Goal: Transaction & Acquisition: Subscribe to service/newsletter

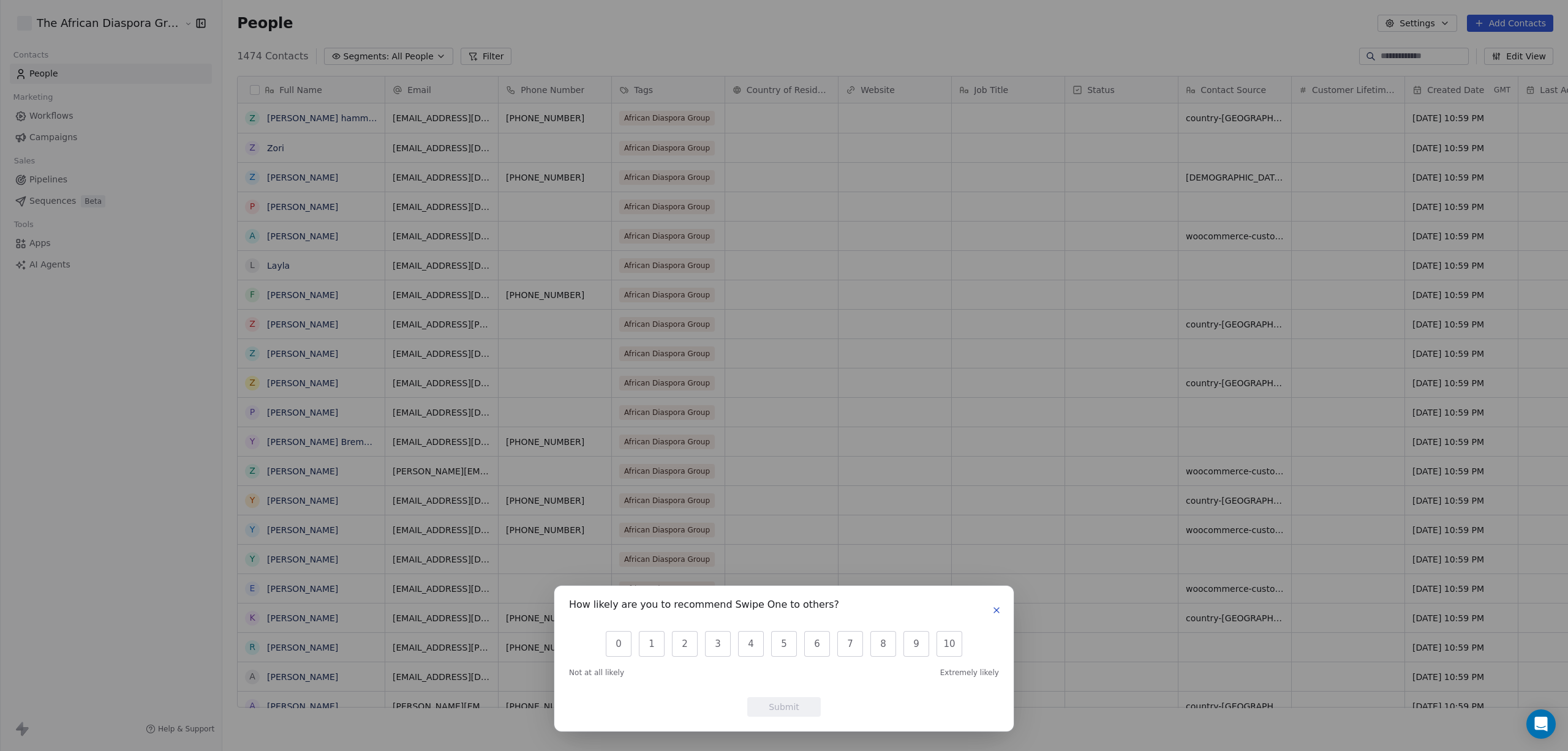
scroll to position [1, 1]
click at [560, 40] on div "How likely are you to recommend Swipe One to others? 0 1 2 3 4 5 6 7 8 9 10 Not…" at bounding box center [784, 376] width 1568 height 751
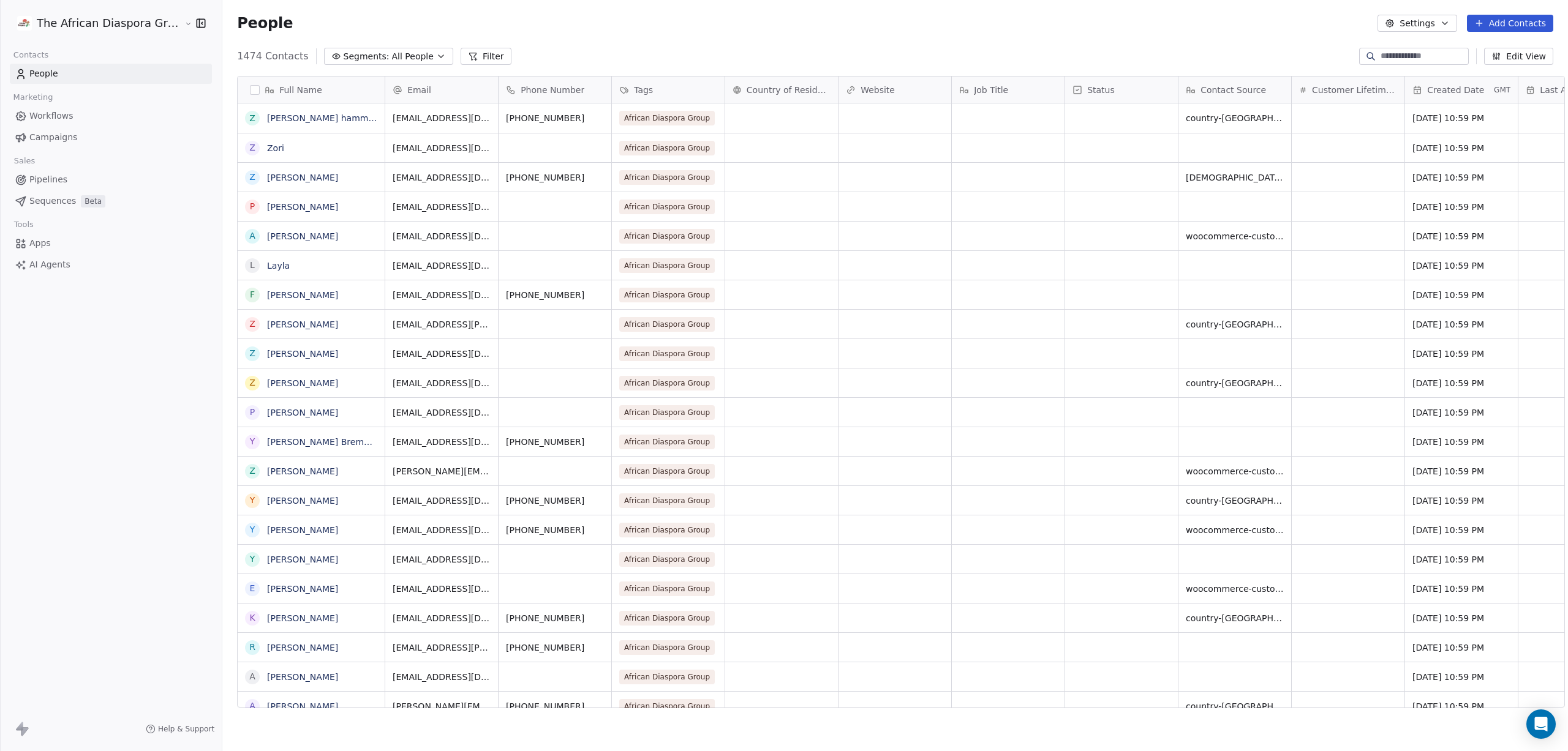
click at [1407, 52] on input at bounding box center [1423, 56] width 86 height 12
drag, startPoint x: 1344, startPoint y: 33, endPoint x: 1415, endPoint y: 31, distance: 71.0
click at [1344, 33] on div "People Settings Add Contacts" at bounding box center [895, 23] width 1346 height 47
click at [1419, 29] on button "Settings" at bounding box center [1417, 23] width 79 height 17
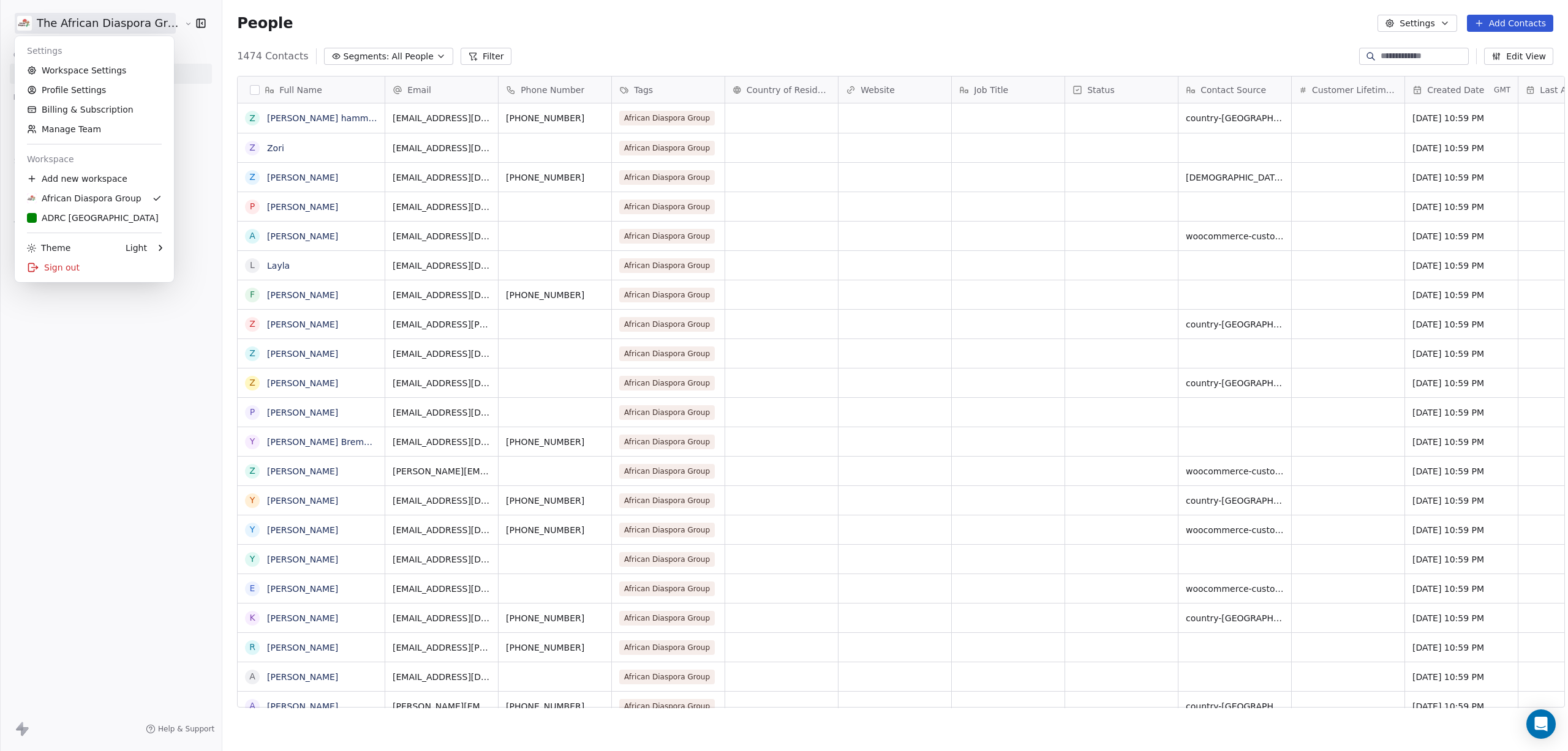
click at [114, 218] on div "ADRC [GEOGRAPHIC_DATA]" at bounding box center [94, 218] width 135 height 12
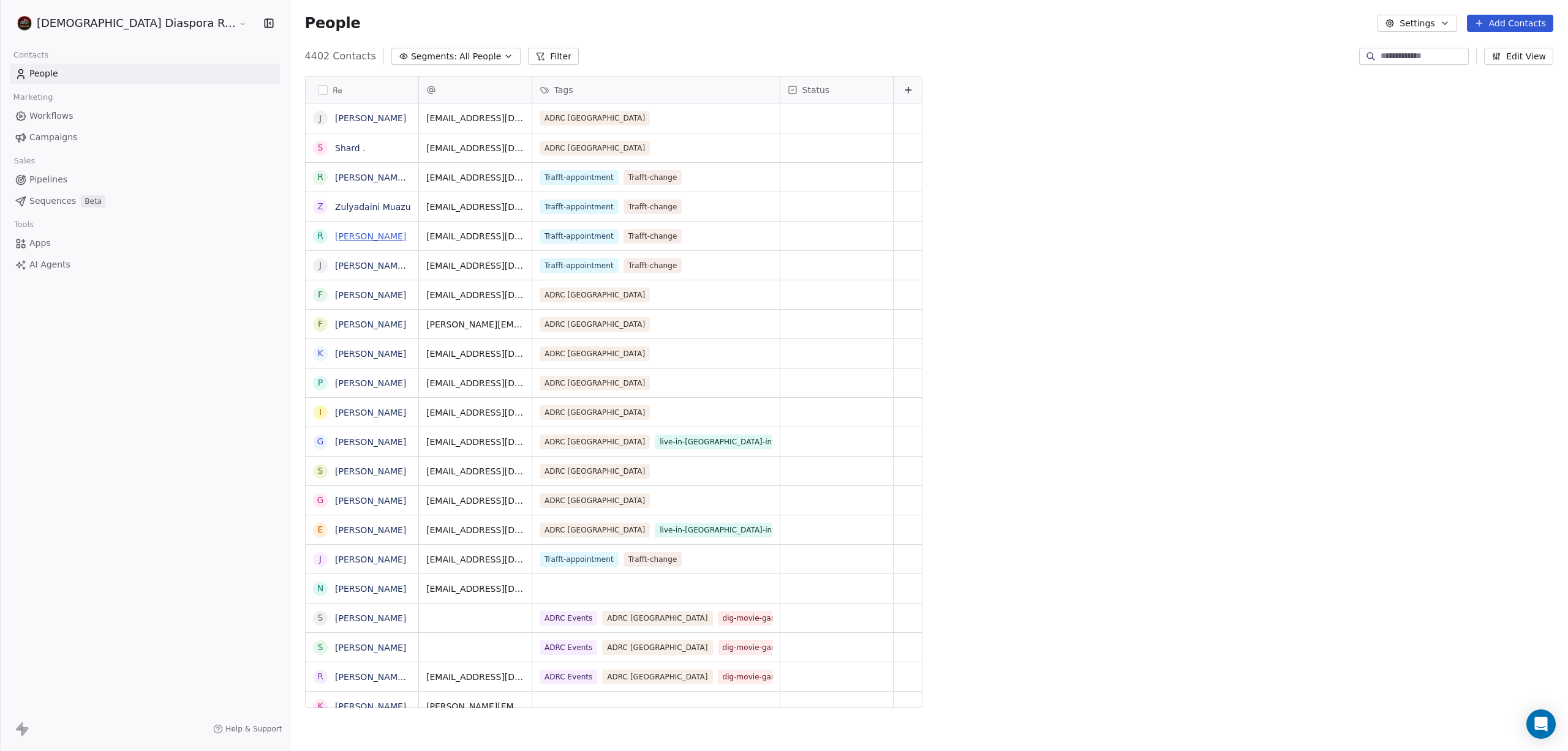
scroll to position [661, 1350]
click at [335, 265] on link "[PERSON_NAME] M" at bounding box center [376, 266] width 81 height 10
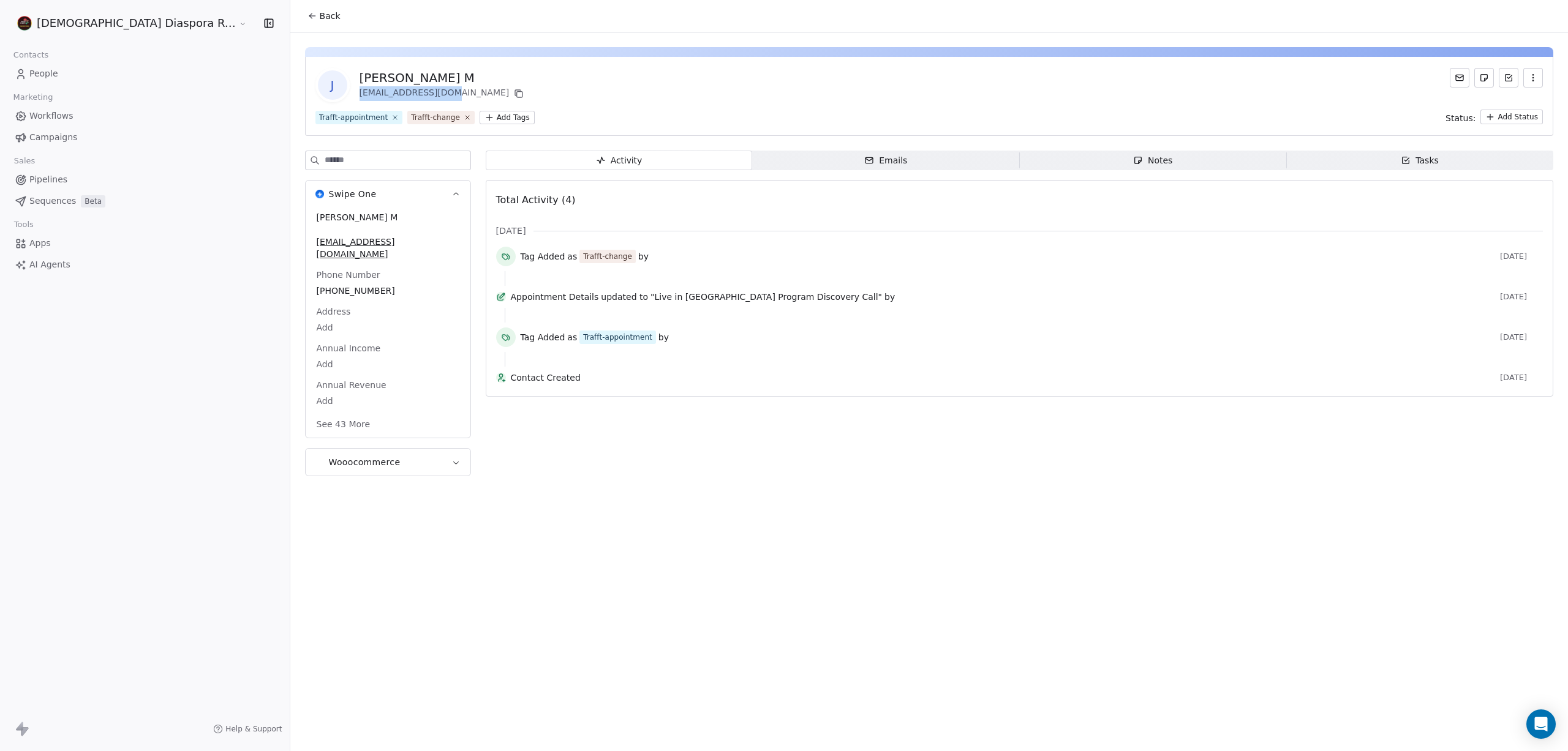
drag, startPoint x: 372, startPoint y: 94, endPoint x: 286, endPoint y: 94, distance: 86.0
click at [316, 94] on div "J Jakia M m.jakia26@gmail.com" at bounding box center [421, 85] width 211 height 34
copy div "[EMAIL_ADDRESS][DOMAIN_NAME]"
click at [308, 15] on icon at bounding box center [312, 16] width 10 height 10
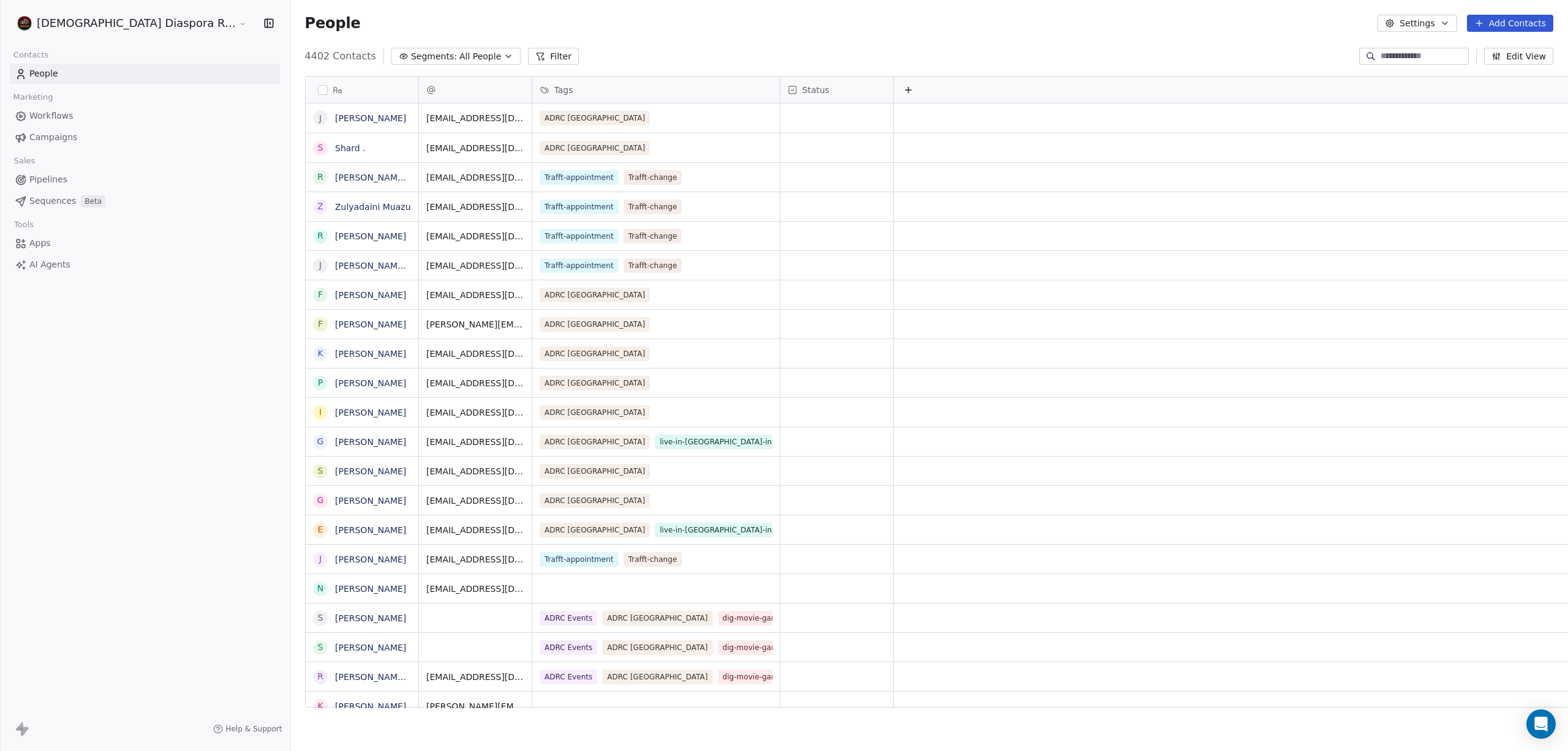
scroll to position [661, 1350]
click at [1391, 61] on input at bounding box center [1423, 56] width 86 height 12
paste input "**********"
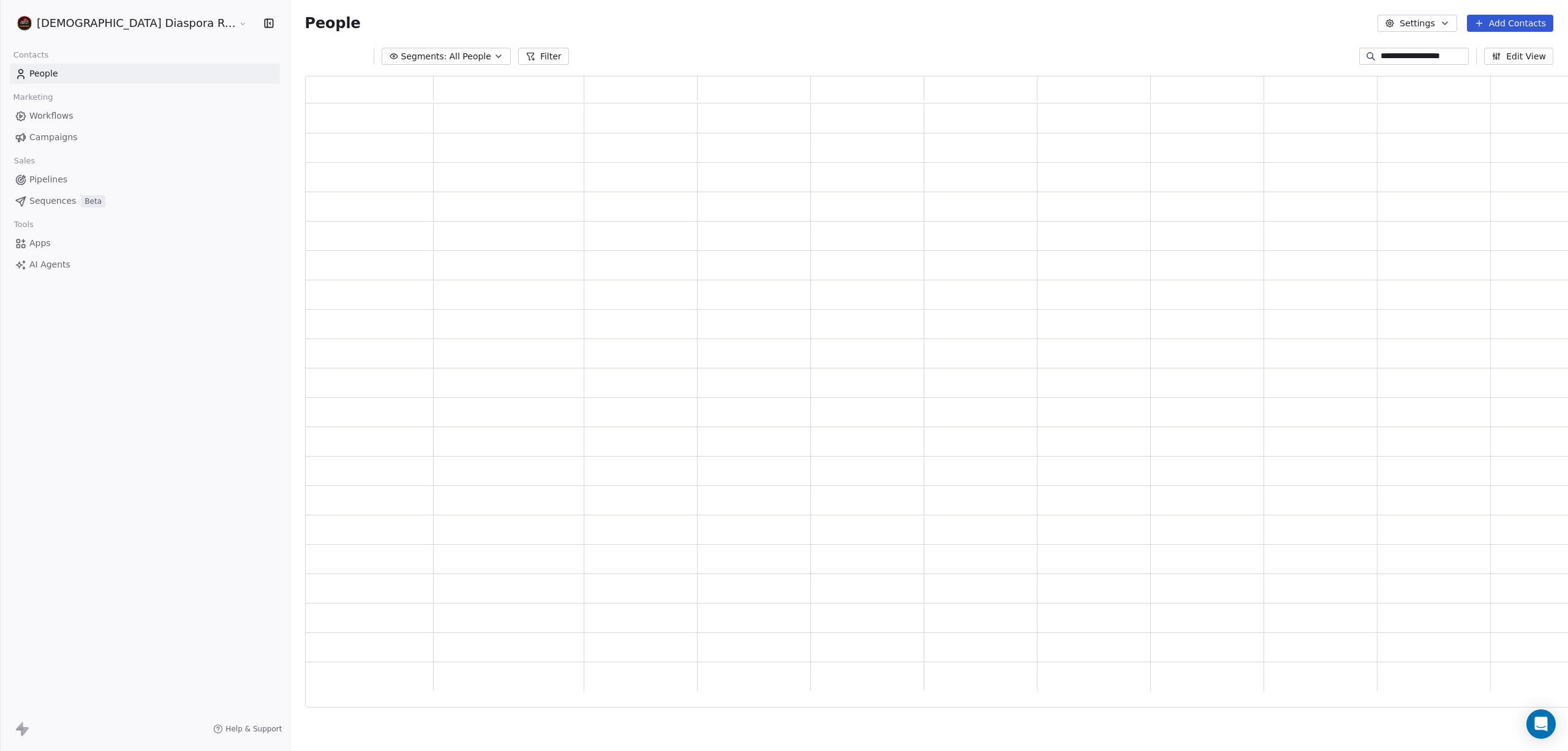
type input "**********"
click at [617, 117] on div "Trafft-appointment Trafft-change" at bounding box center [645, 118] width 209 height 15
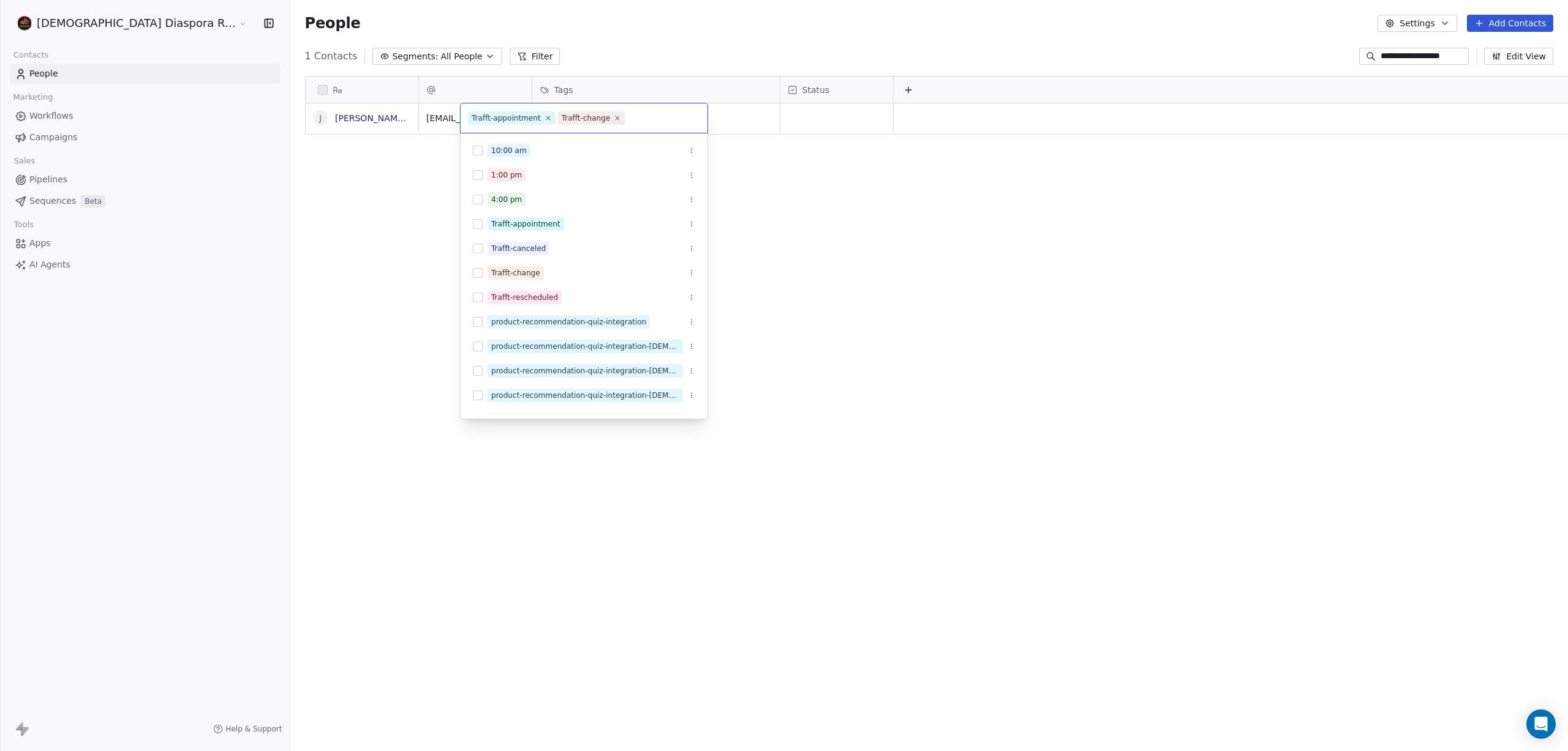
click at [639, 117] on input "text" at bounding box center [663, 118] width 73 height 13
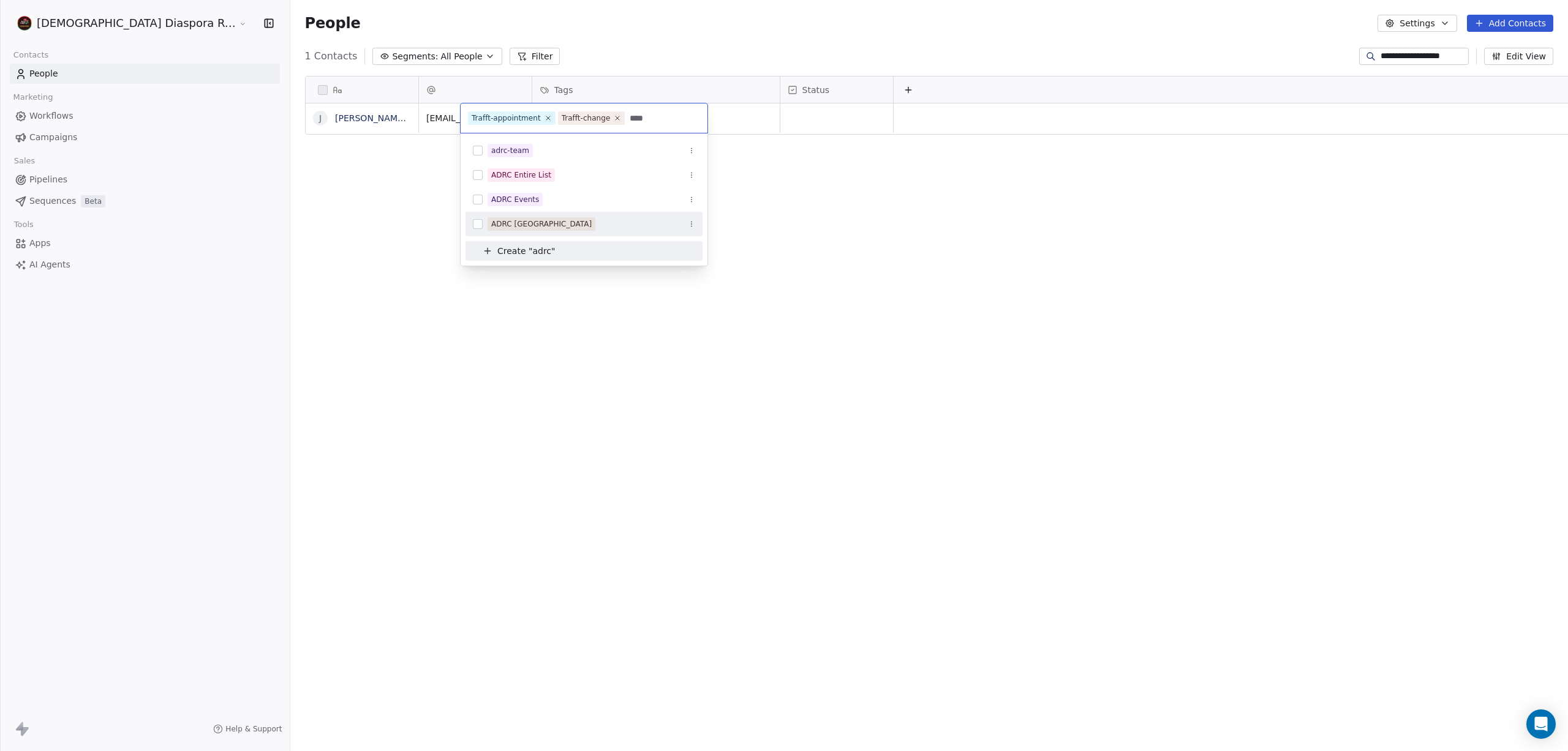
type input "****"
click at [478, 224] on button "Suggestions" at bounding box center [478, 224] width 10 height 10
type input "****"
click at [479, 217] on button "Suggestions" at bounding box center [478, 214] width 10 height 10
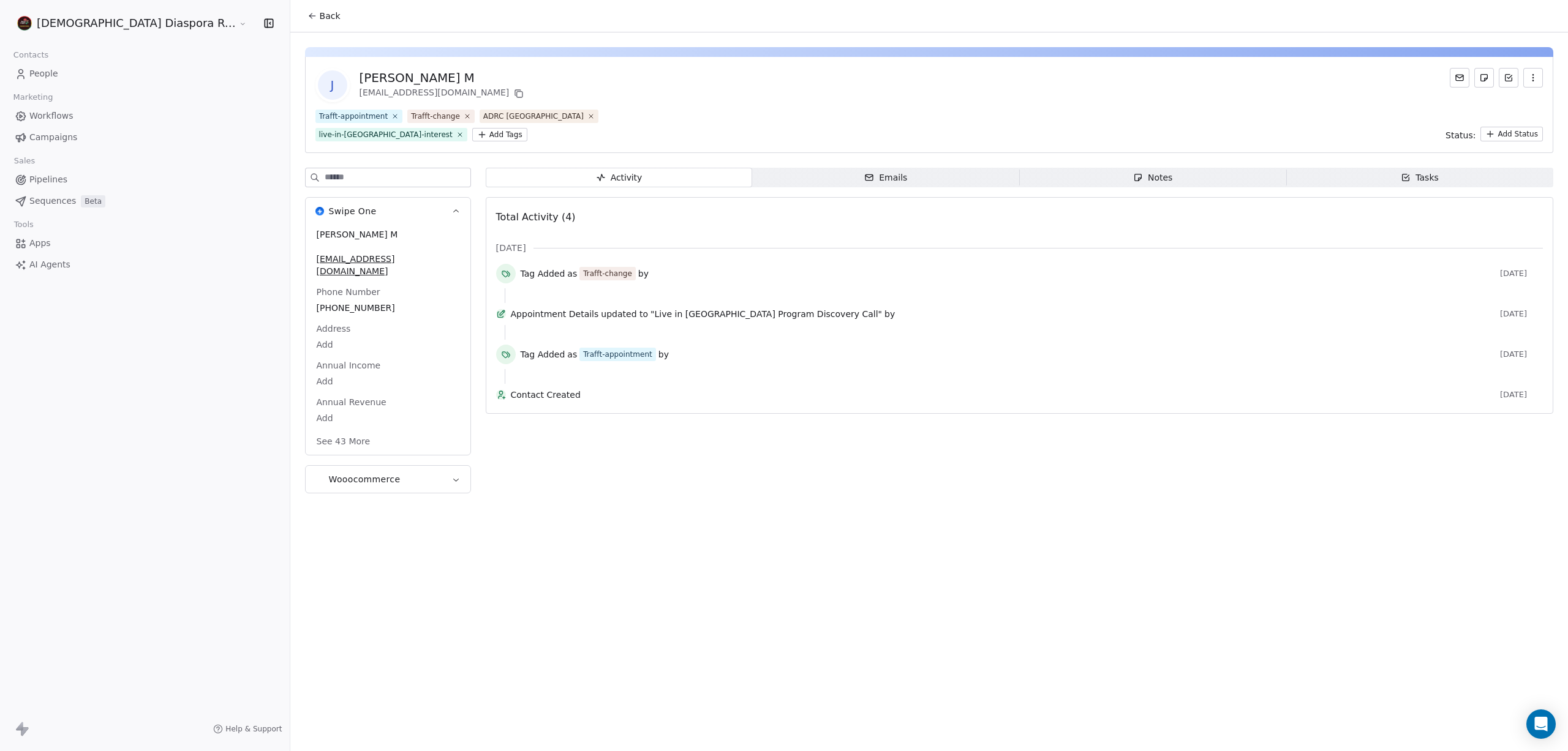
click at [300, 9] on button "Back" at bounding box center [324, 15] width 48 height 22
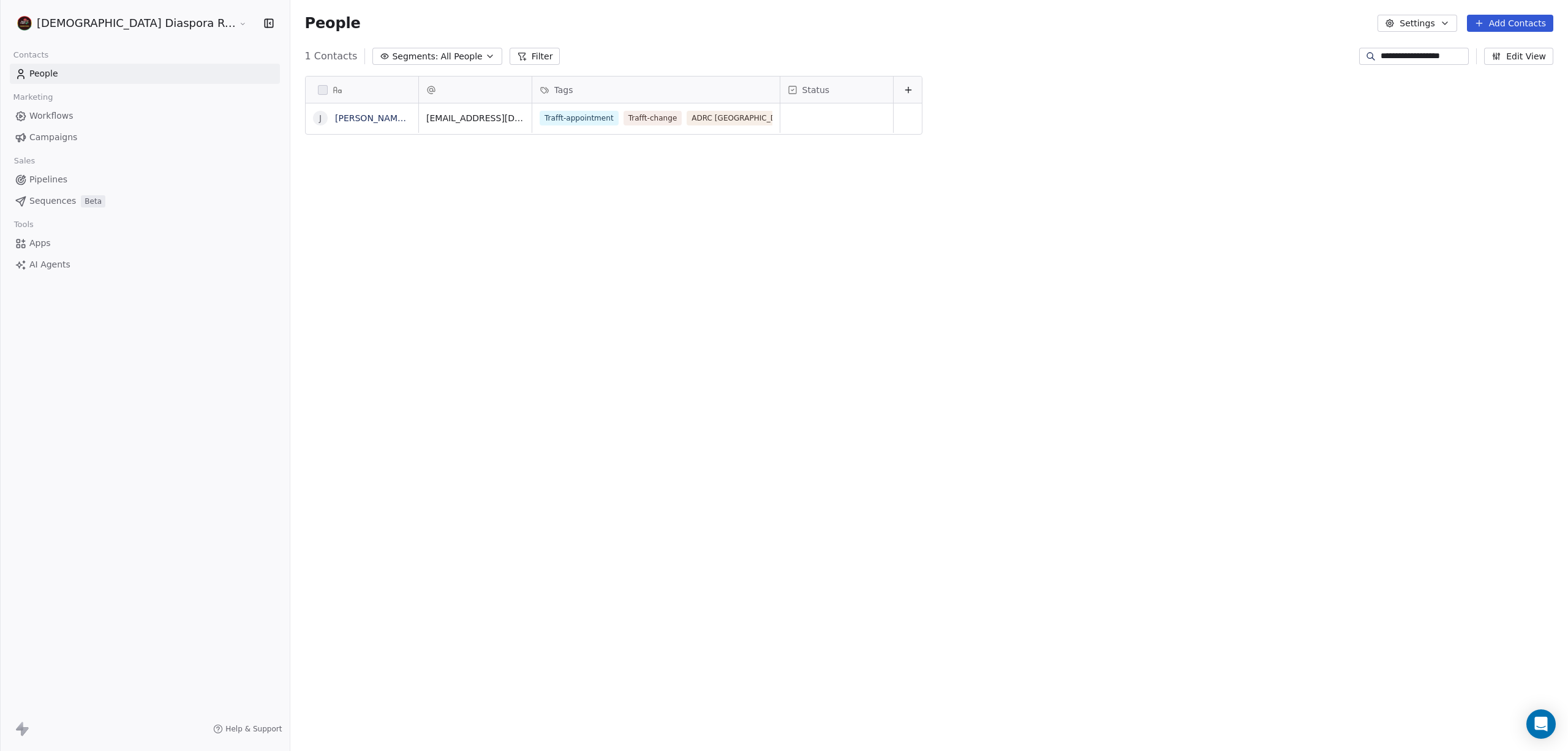
scroll to position [661, 1350]
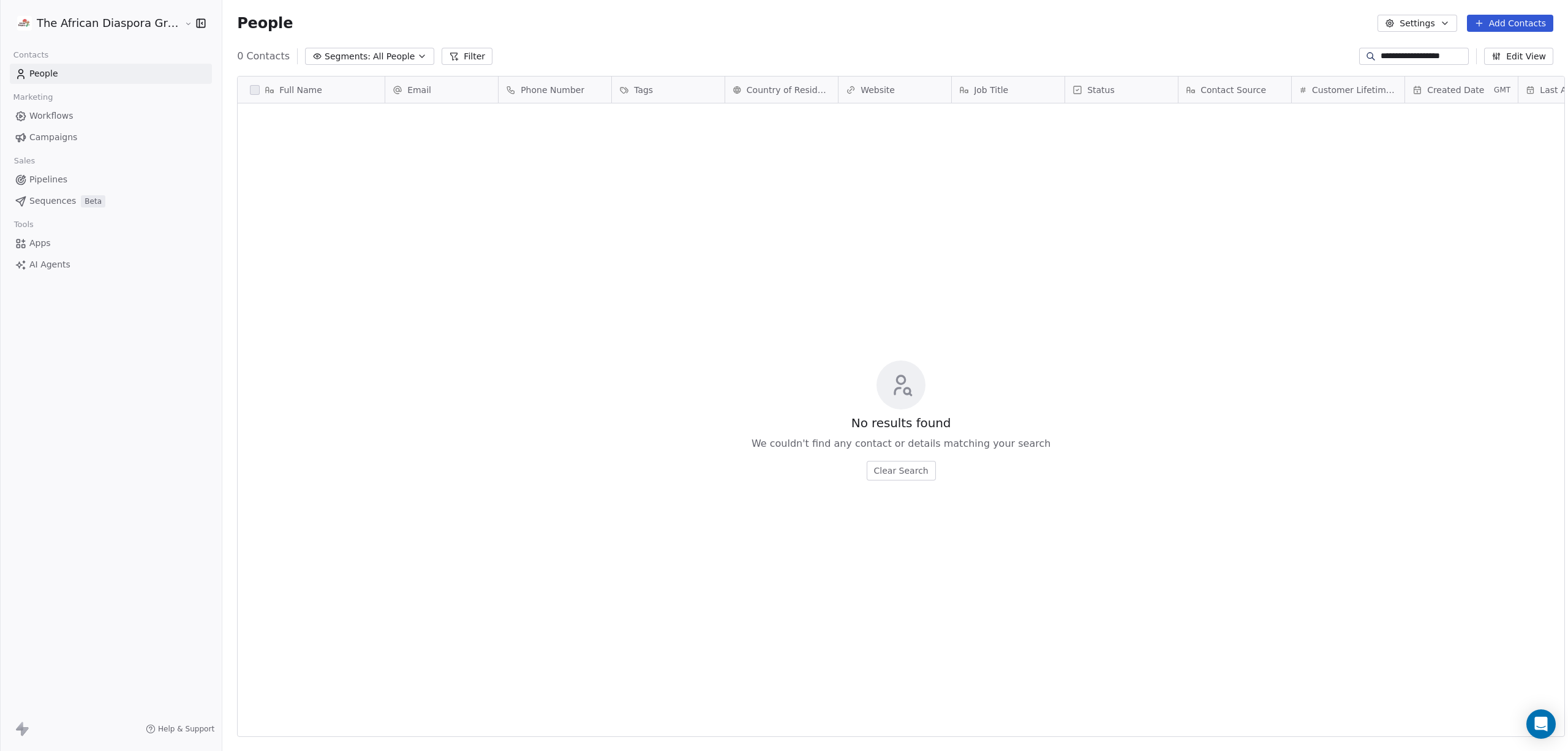
scroll to position [661, 1357]
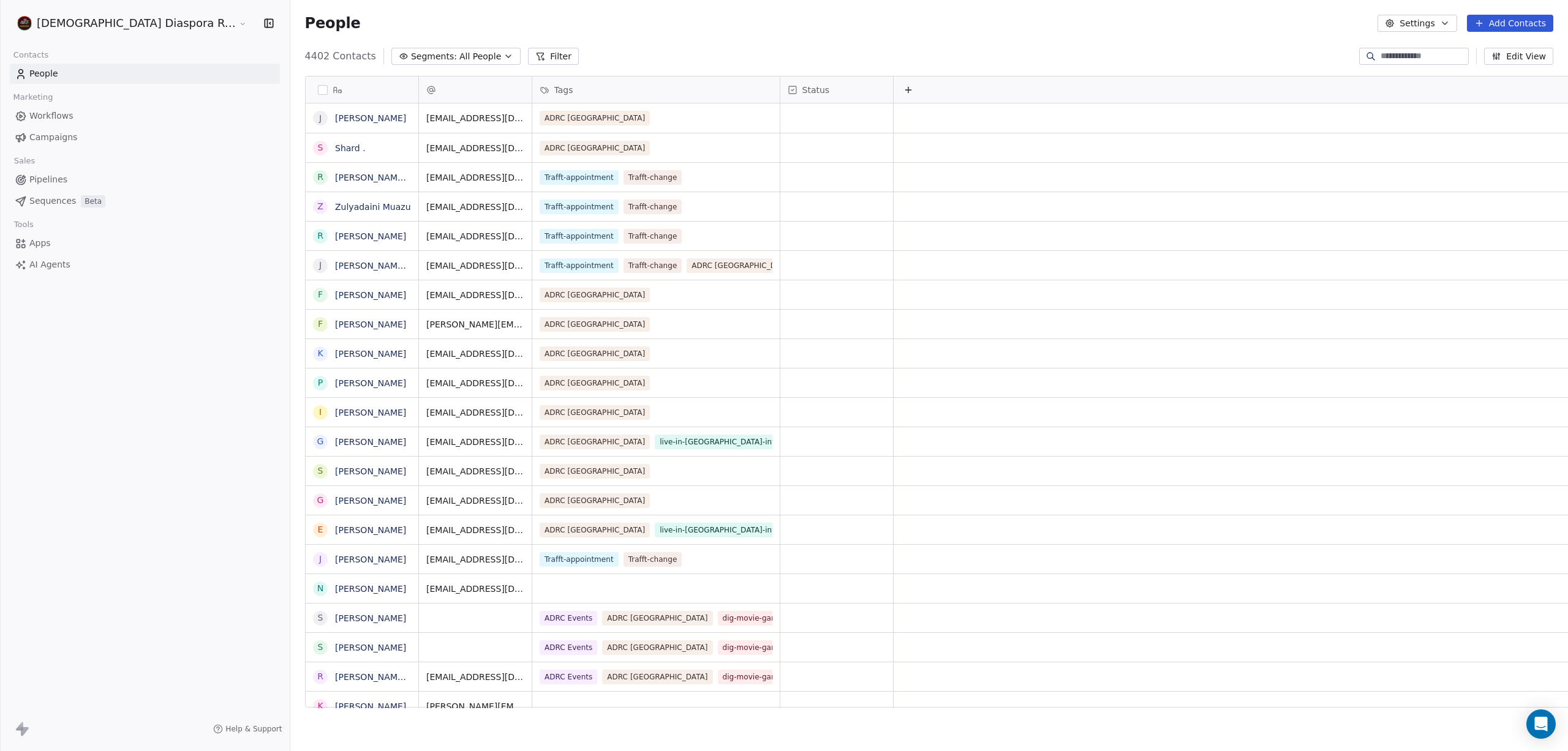
scroll to position [661, 1350]
click at [67, 117] on span "Workflows" at bounding box center [51, 116] width 44 height 13
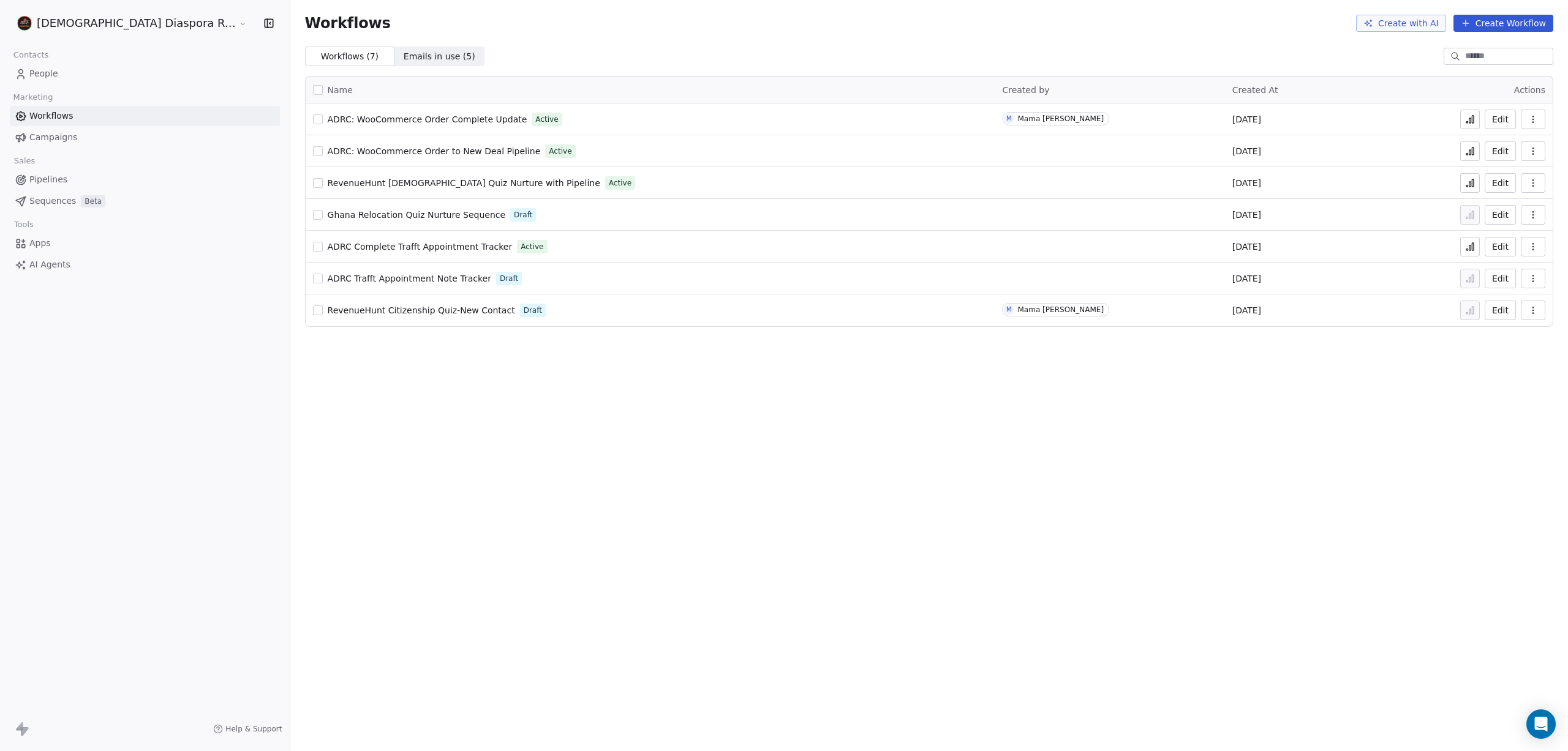
click at [397, 245] on span "ADRC Complete Trafft Appointment Tracker" at bounding box center [420, 246] width 185 height 10
click at [388, 246] on span "ADRC Complete Trafft Appointment Tracker" at bounding box center [420, 246] width 185 height 10
click at [57, 74] on span "People" at bounding box center [43, 73] width 29 height 13
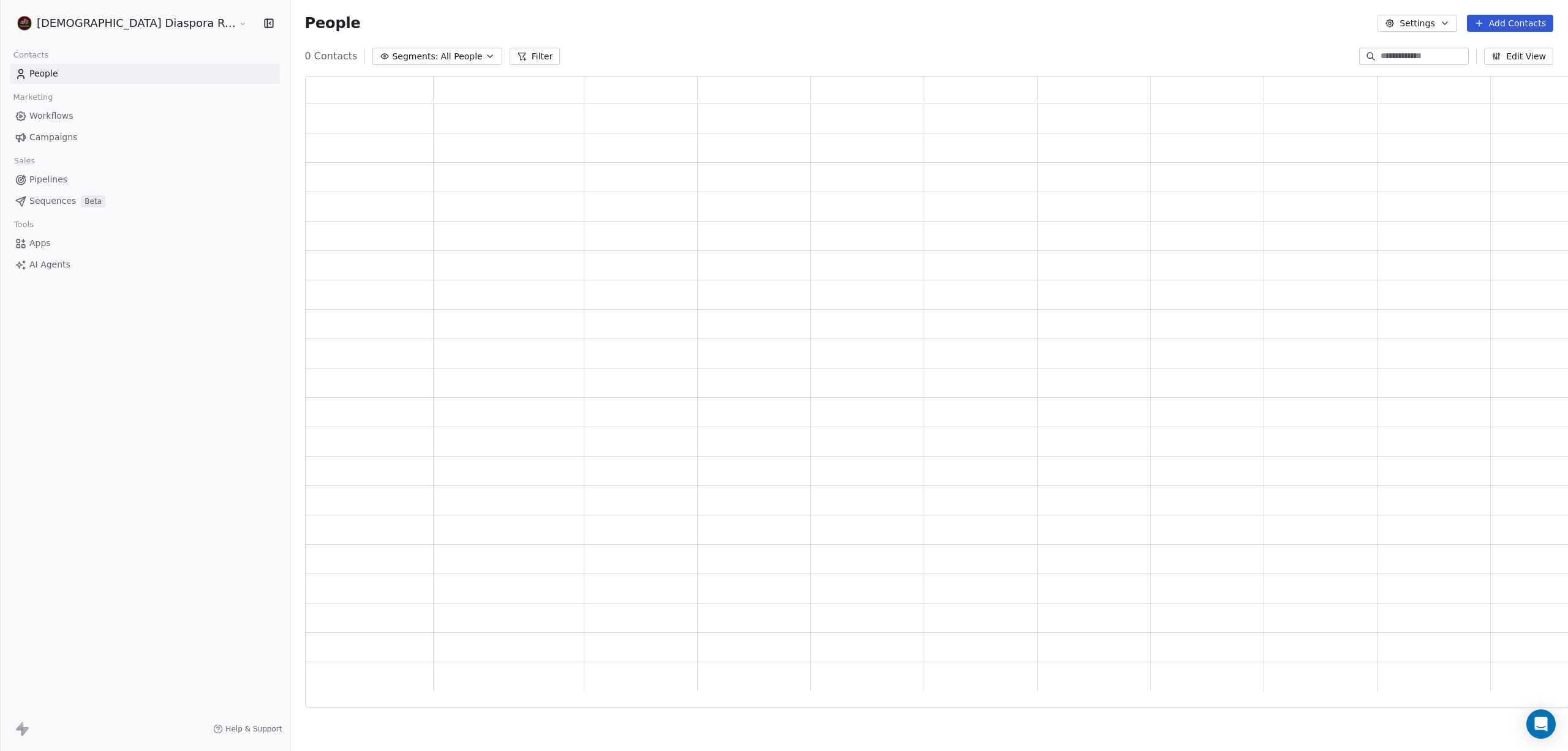
scroll to position [632, 1320]
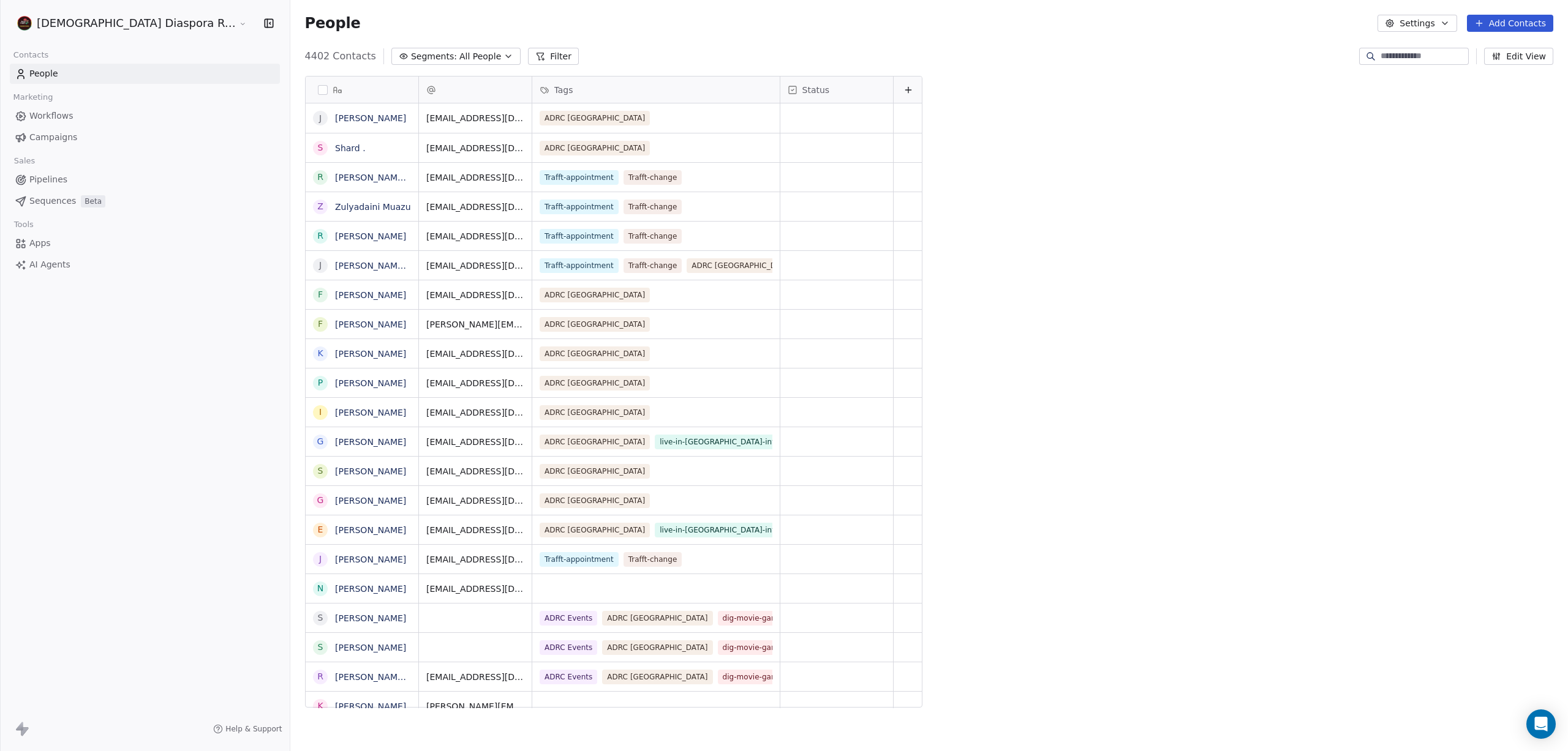
click at [1403, 57] on input at bounding box center [1423, 56] width 86 height 12
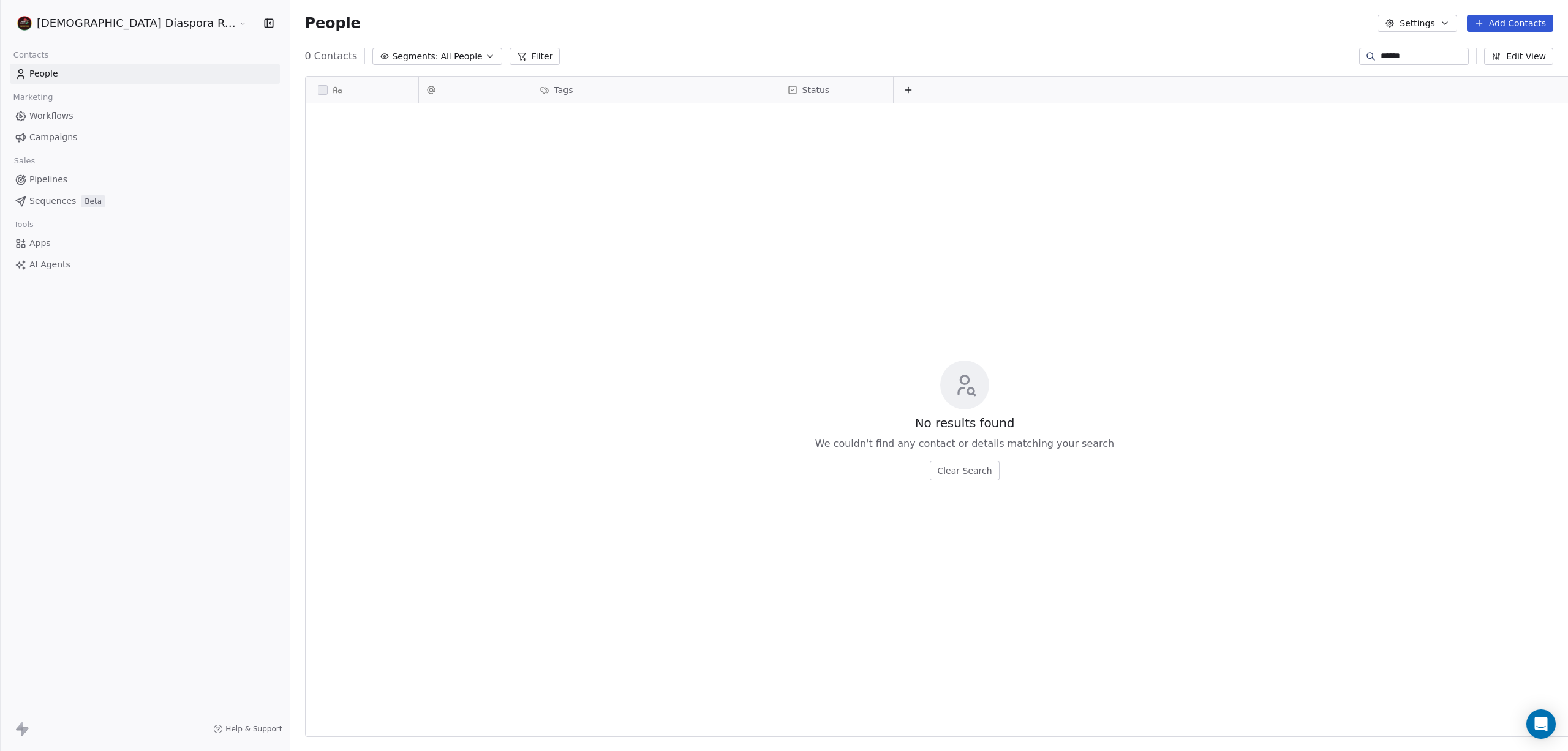
scroll to position [661, 1350]
drag, startPoint x: 1396, startPoint y: 59, endPoint x: 1318, endPoint y: 56, distance: 78.1
click at [1318, 56] on div "0 Contacts Segments: All People Filter ****** Edit View" at bounding box center [929, 56] width 1278 height 19
type input "******"
drag, startPoint x: 1399, startPoint y: 58, endPoint x: 1300, endPoint y: 59, distance: 99.0
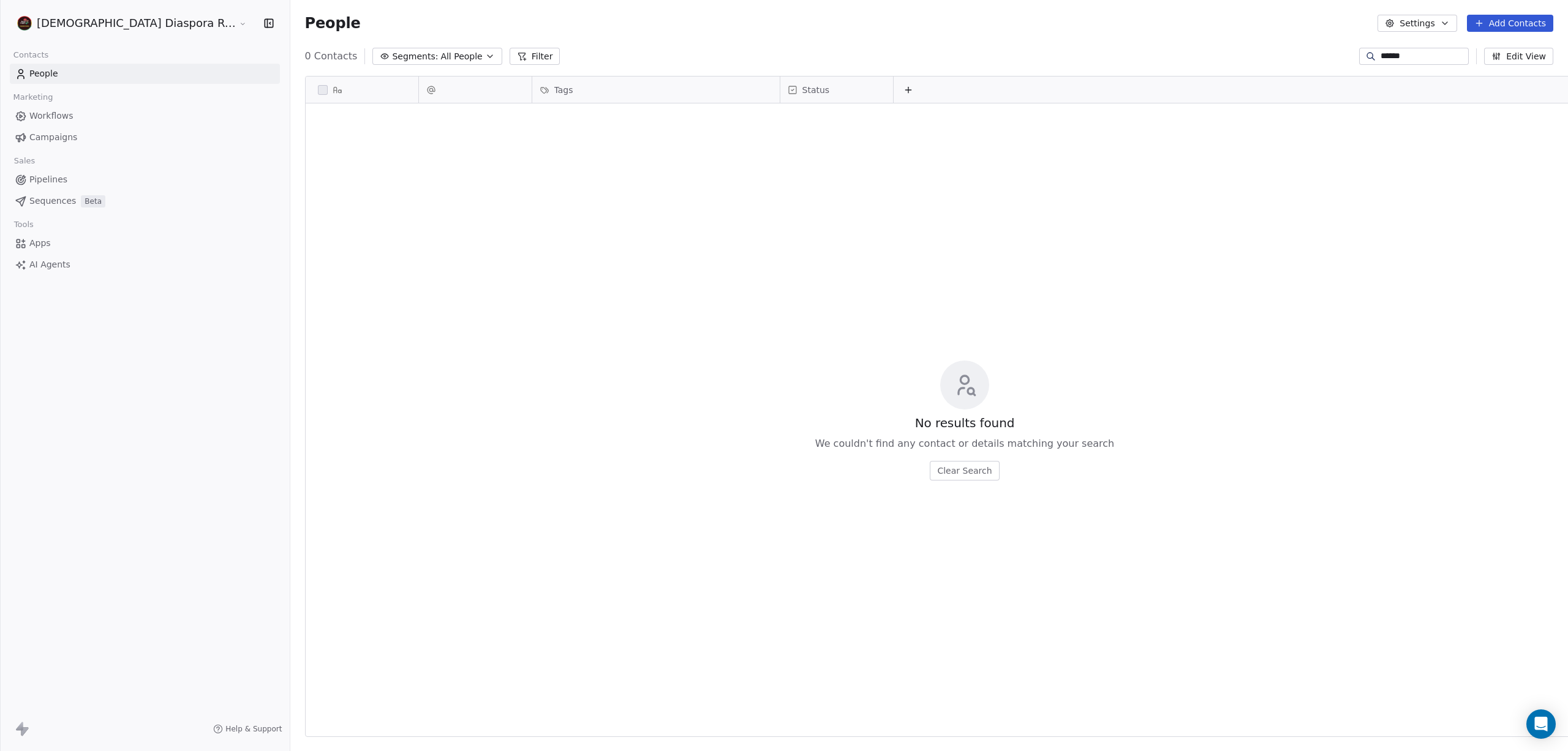
click at [1300, 59] on div "0 Contacts Segments: All People Filter ****** Edit View" at bounding box center [929, 56] width 1278 height 19
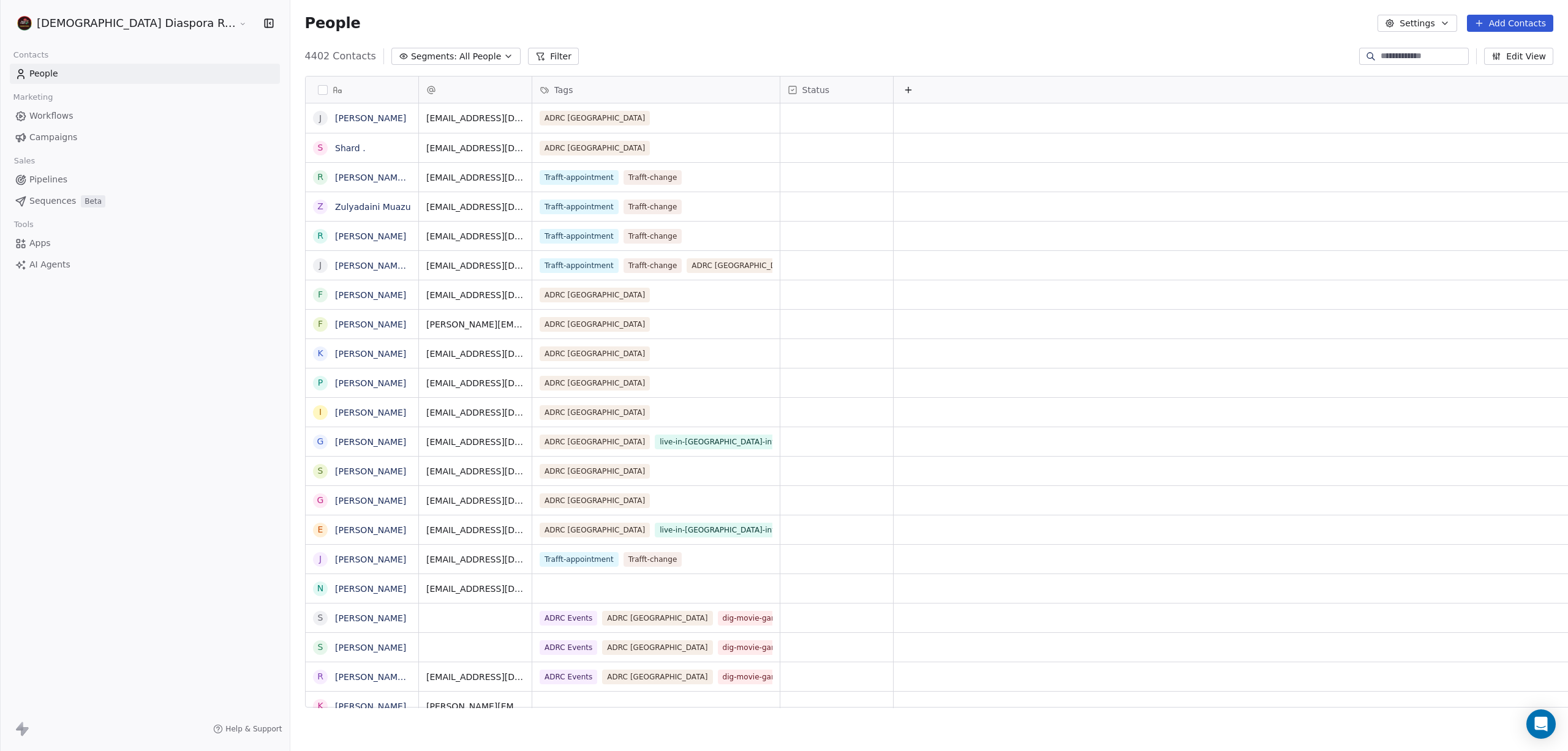
click at [411, 57] on span "Segments:" at bounding box center [434, 56] width 46 height 13
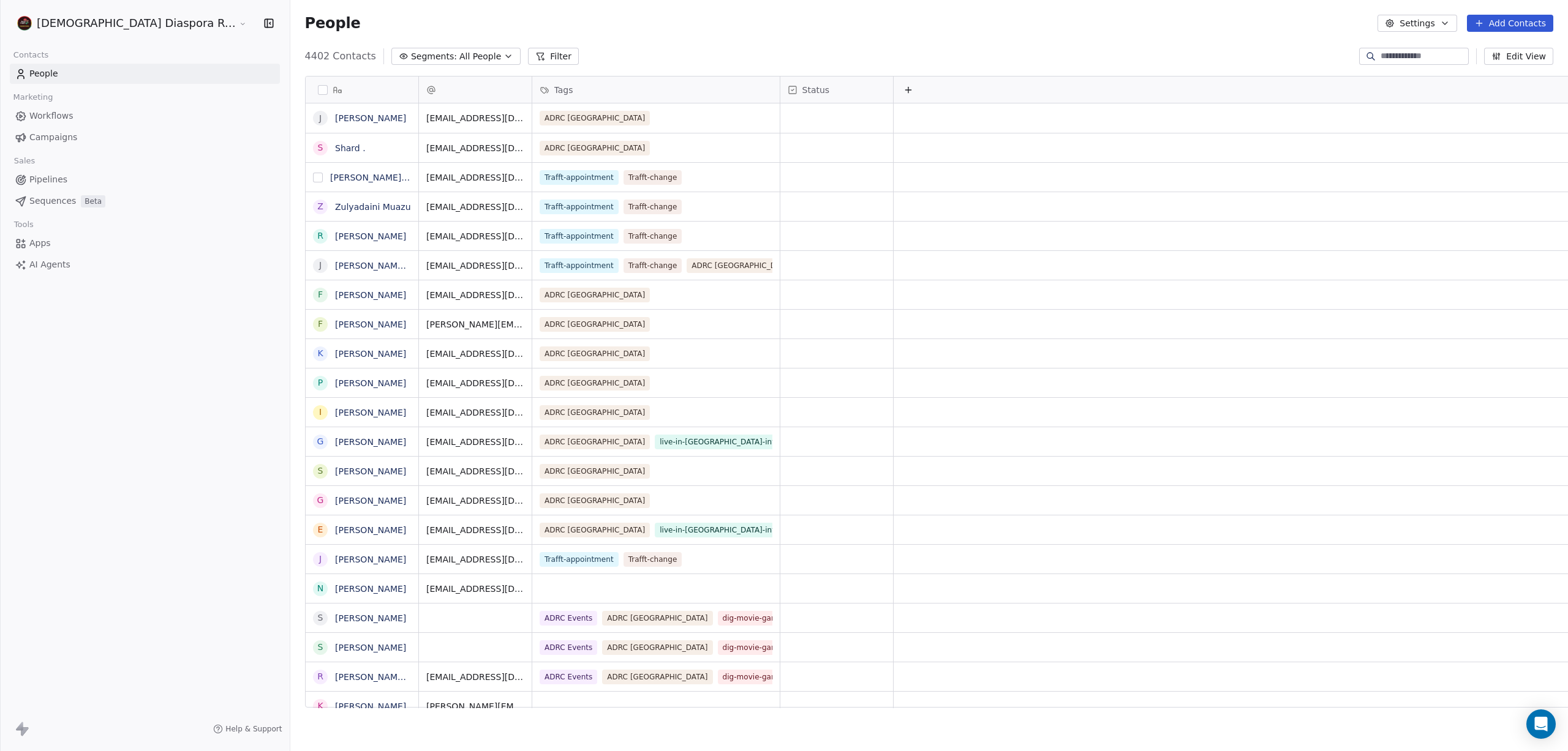
click at [313, 176] on button "grid" at bounding box center [318, 177] width 10 height 10
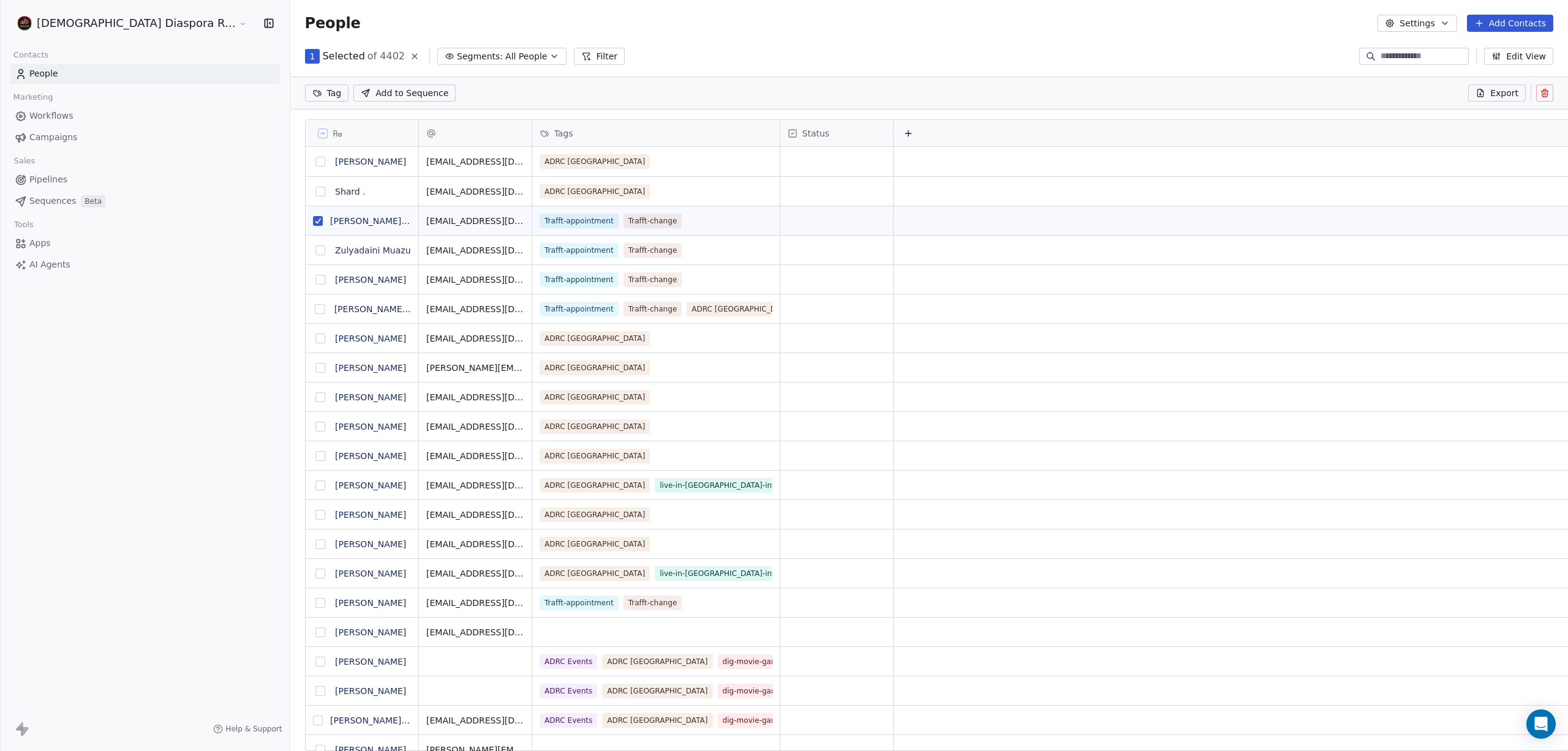
scroll to position [619, 1350]
click at [316, 255] on button "grid" at bounding box center [320, 250] width 10 height 10
click at [316, 281] on button "grid" at bounding box center [320, 280] width 10 height 10
click at [316, 194] on button "grid" at bounding box center [320, 191] width 10 height 10
drag, startPoint x: 248, startPoint y: 160, endPoint x: 250, endPoint y: 226, distance: 66.0
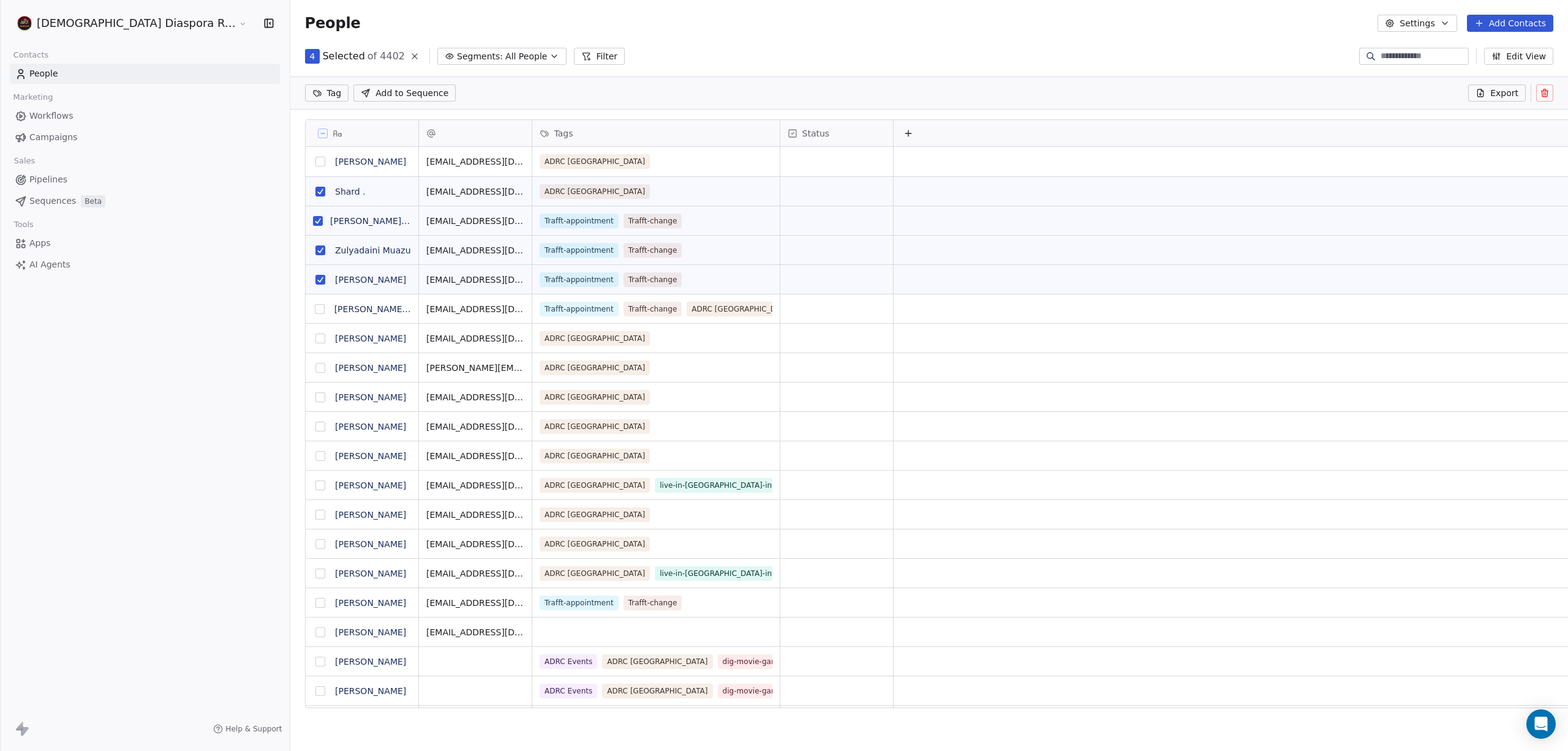
click at [316, 161] on button "grid" at bounding box center [320, 161] width 10 height 10
click at [316, 340] on button "grid" at bounding box center [320, 338] width 10 height 10
click at [316, 364] on button "grid" at bounding box center [320, 368] width 10 height 10
click at [316, 395] on button "grid" at bounding box center [320, 397] width 10 height 10
click at [316, 425] on button "grid" at bounding box center [320, 427] width 10 height 10
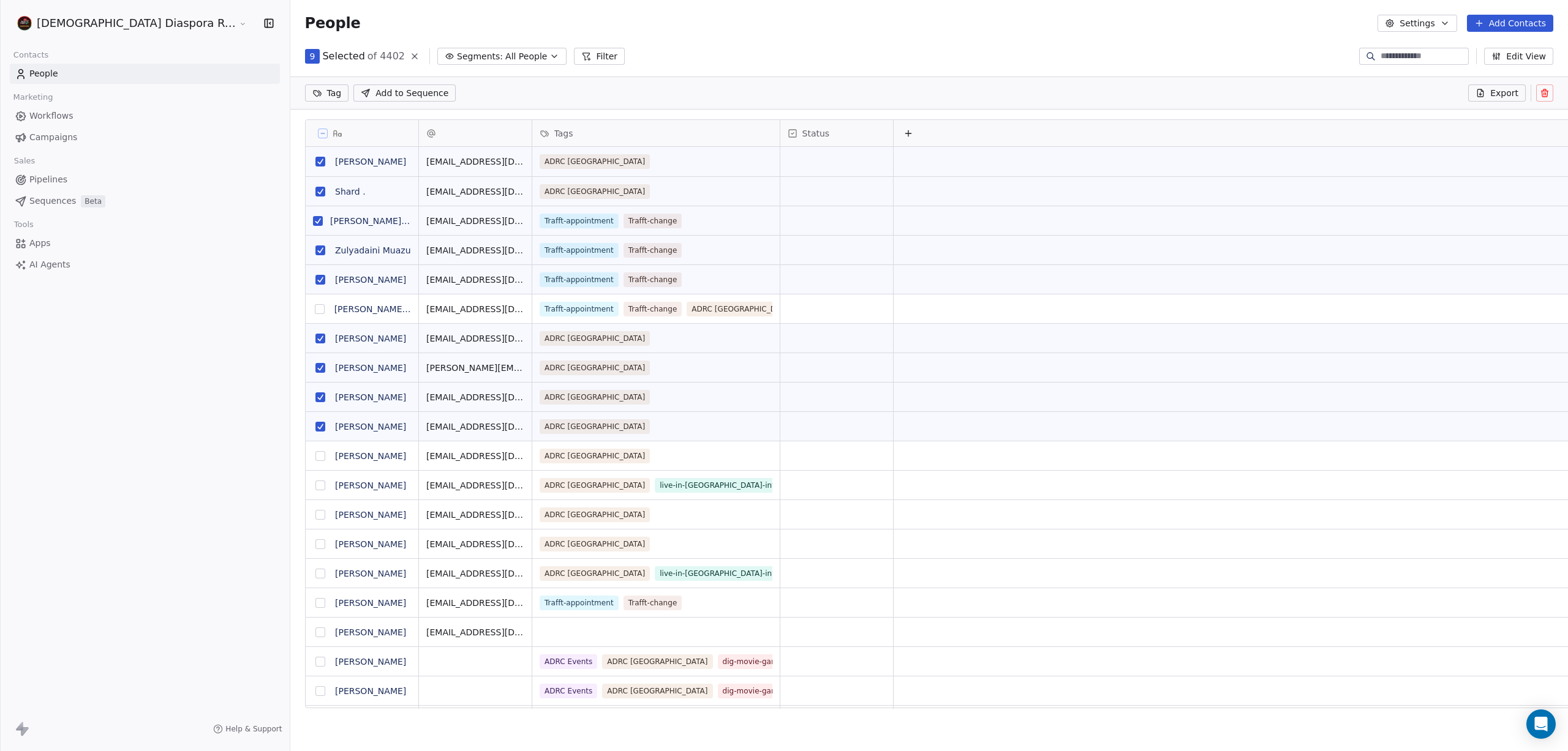
click at [316, 453] on button "grid" at bounding box center [320, 456] width 10 height 10
click at [316, 488] on button "grid" at bounding box center [320, 485] width 10 height 10
drag, startPoint x: 252, startPoint y: 512, endPoint x: 260, endPoint y: 523, distance: 13.6
click at [316, 512] on button "grid" at bounding box center [320, 515] width 10 height 10
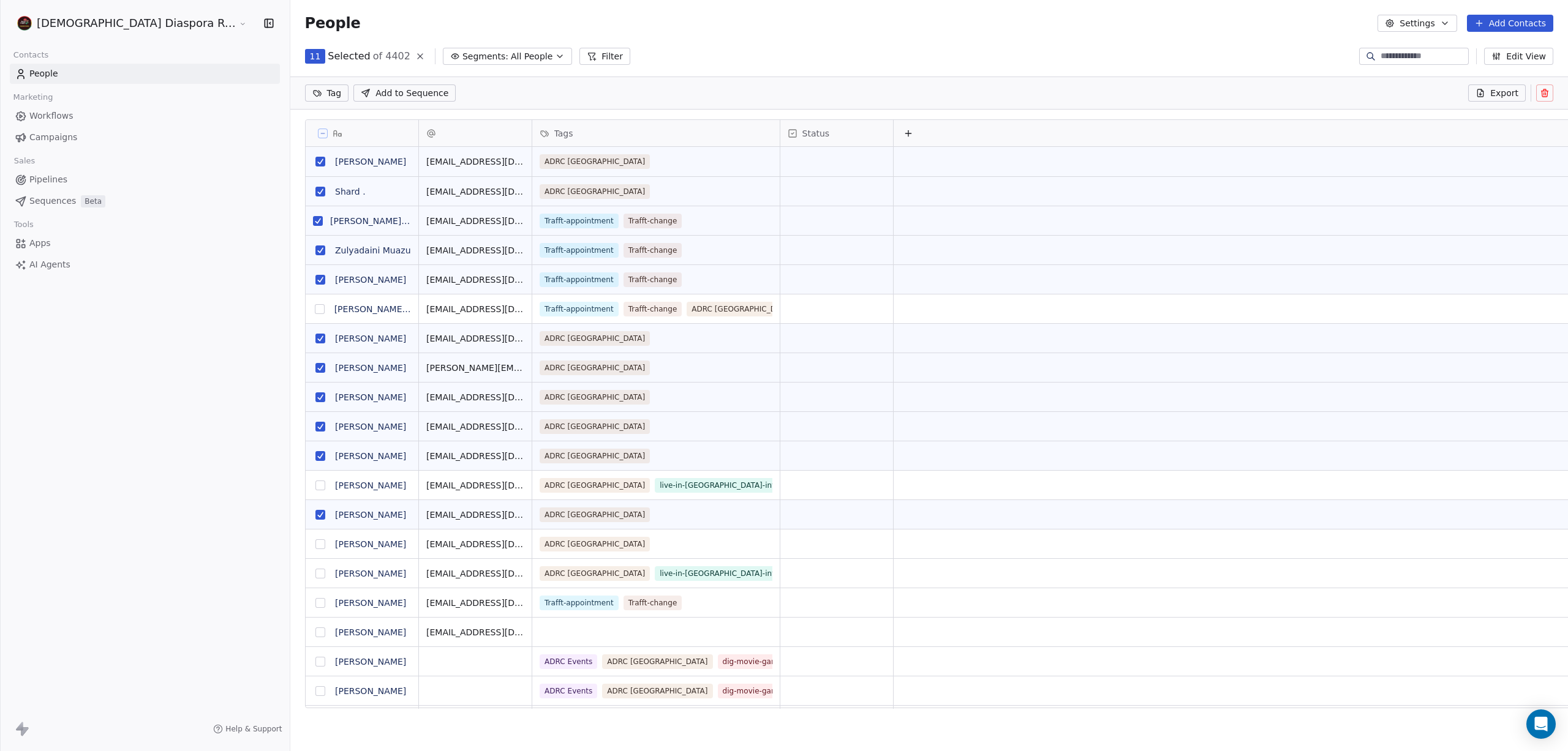
click at [316, 543] on button "grid" at bounding box center [320, 544] width 10 height 10
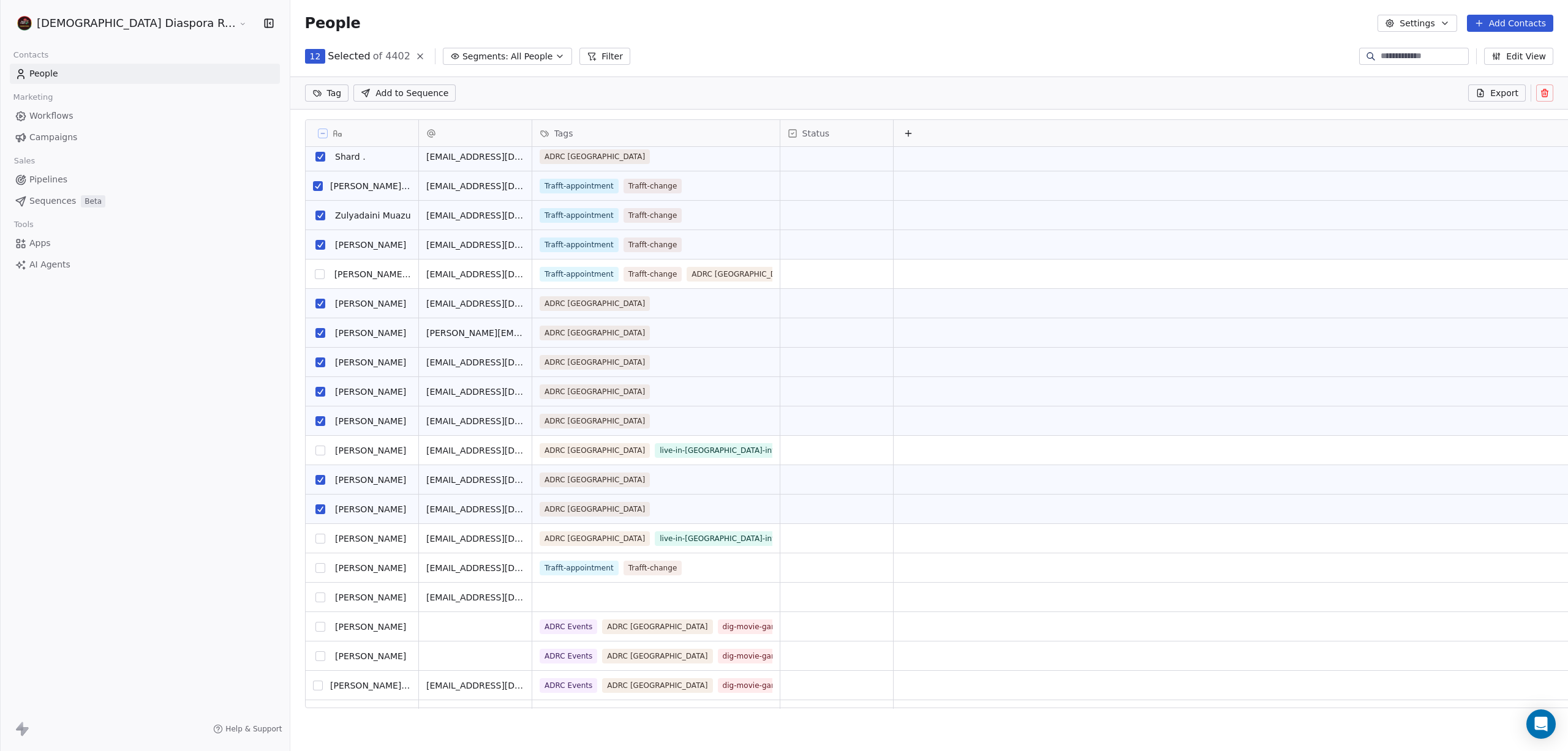
scroll to position [35, 0]
click at [316, 597] on button "grid" at bounding box center [320, 597] width 10 height 10
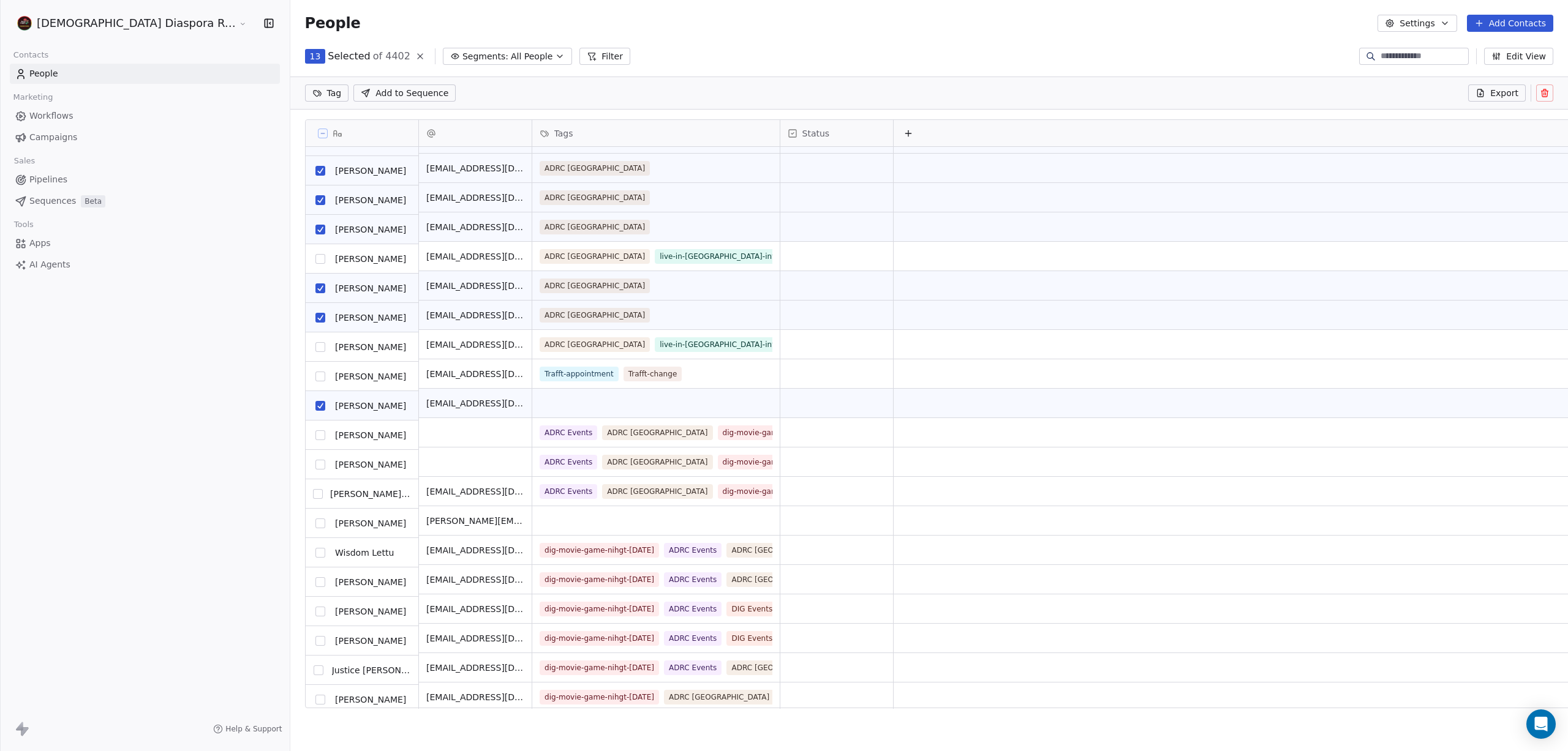
scroll to position [0, 0]
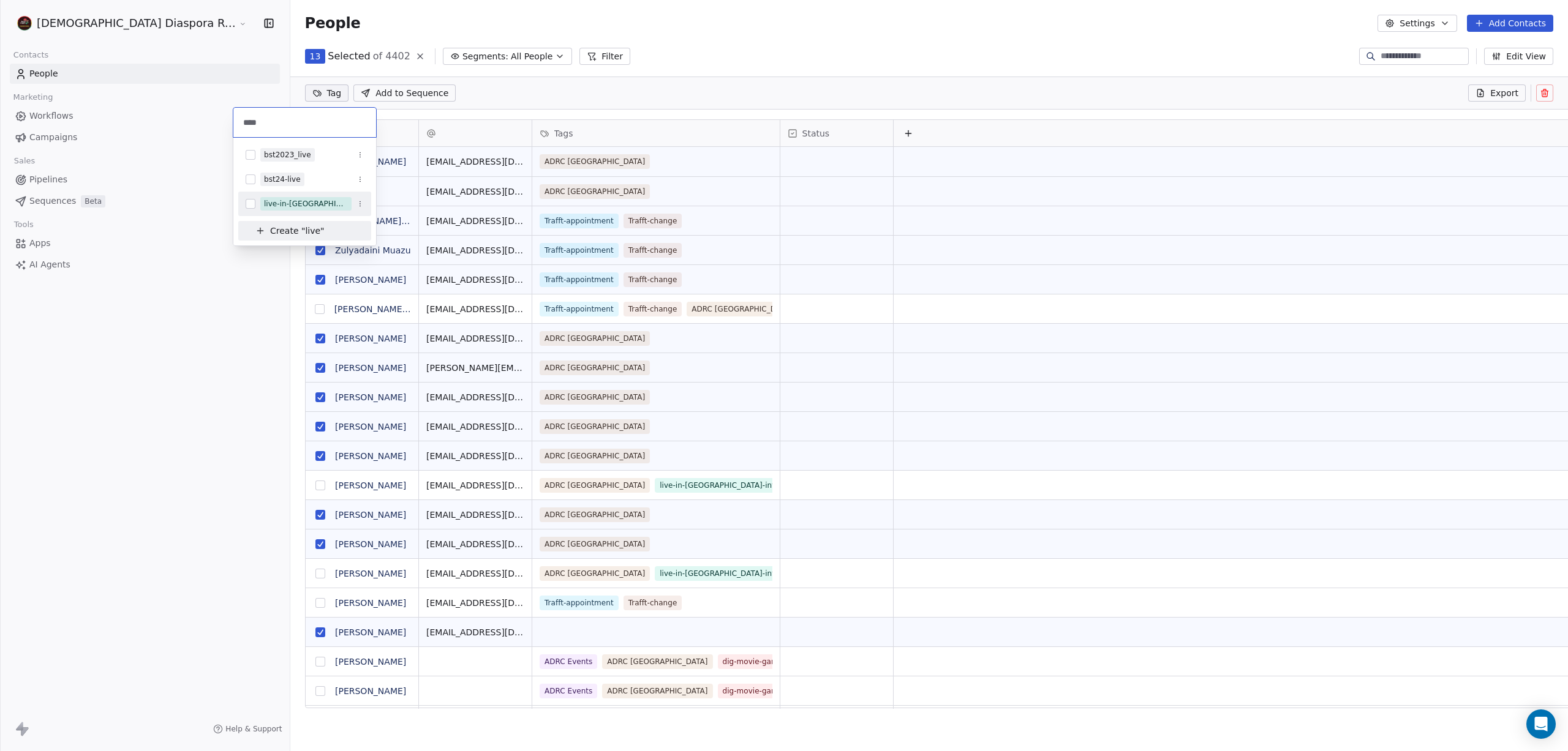
type input "****"
click at [250, 205] on button "Suggestions" at bounding box center [250, 204] width 10 height 10
type input "****"
click at [252, 246] on button "Suggestions" at bounding box center [250, 243] width 10 height 10
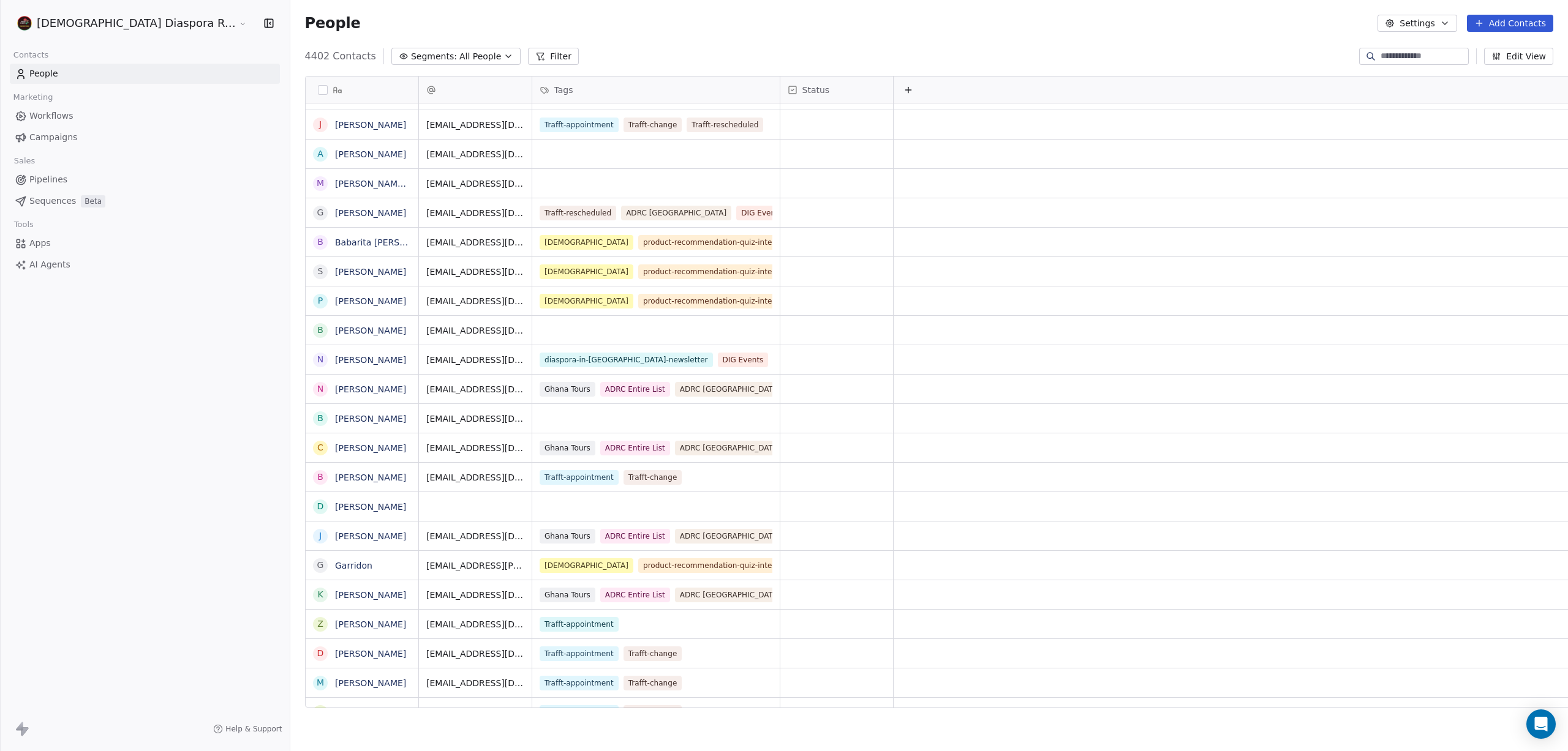
click at [69, 136] on span "Campaigns" at bounding box center [53, 137] width 48 height 13
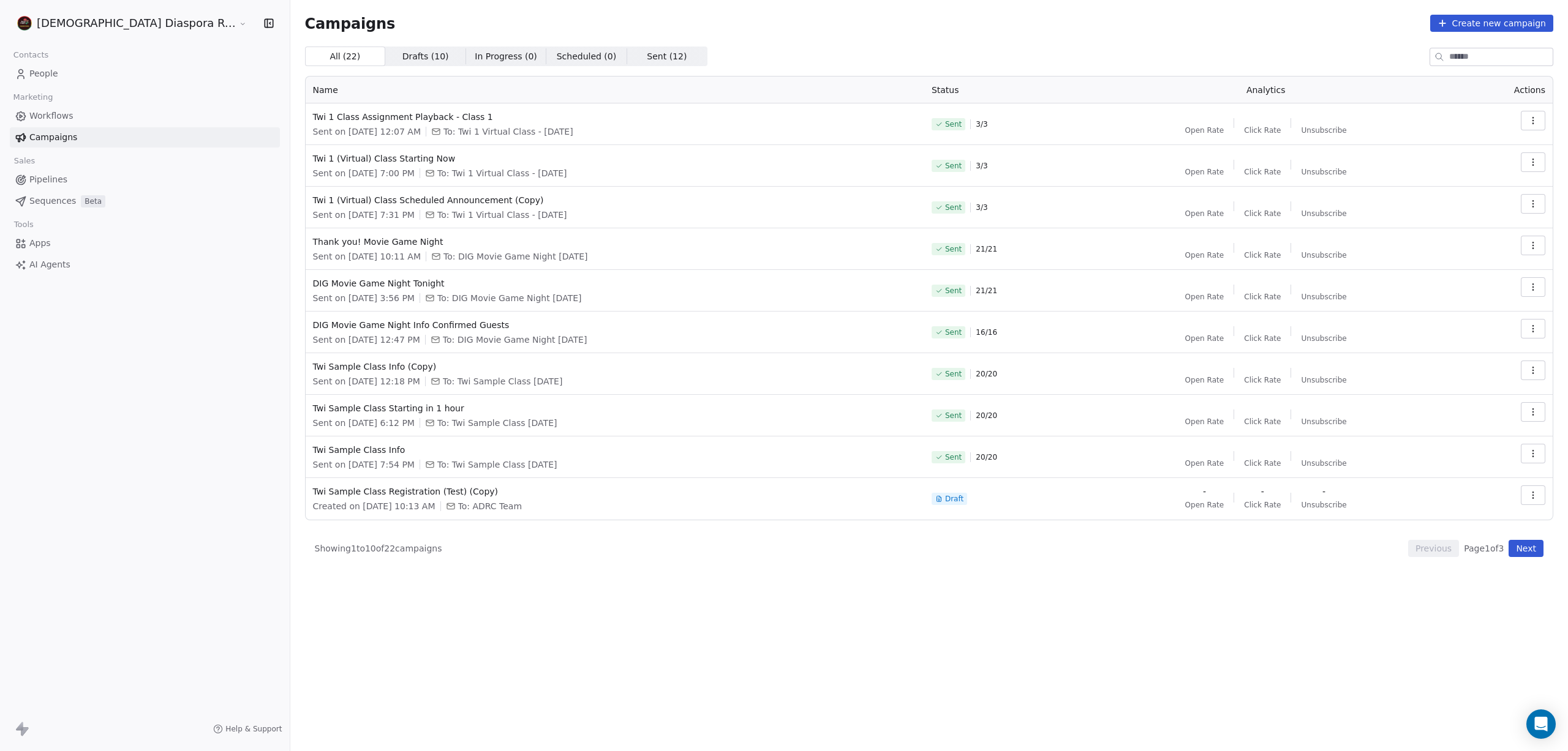
click at [75, 120] on link "Workflows" at bounding box center [145, 116] width 270 height 20
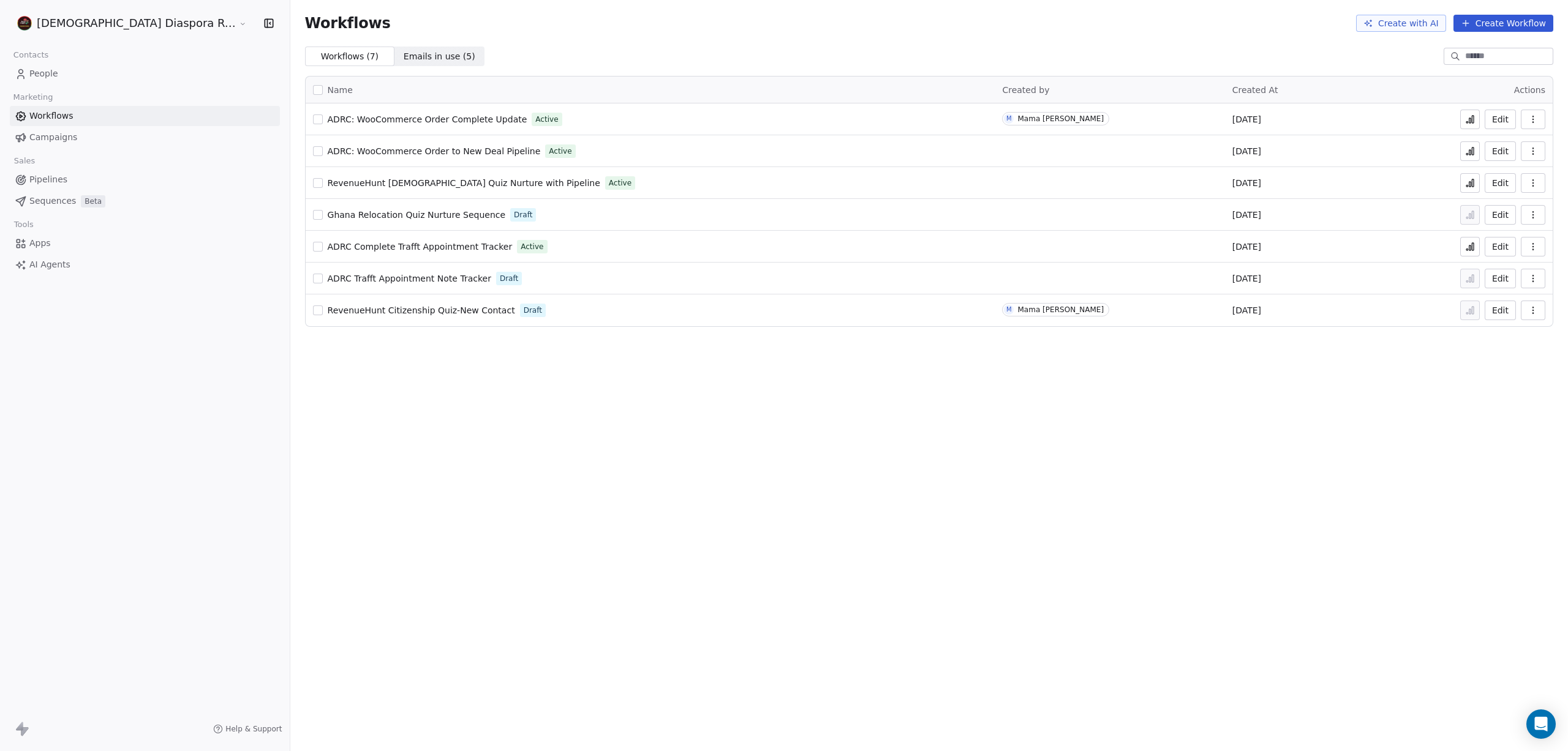
click at [1505, 152] on button "Edit" at bounding box center [1500, 150] width 31 height 19
click at [1504, 120] on button "Edit" at bounding box center [1500, 119] width 31 height 19
click at [1470, 185] on icon at bounding box center [1470, 184] width 2 height 5
click at [1476, 153] on button at bounding box center [1469, 150] width 19 height 19
click at [59, 80] on link "People" at bounding box center [145, 74] width 270 height 20
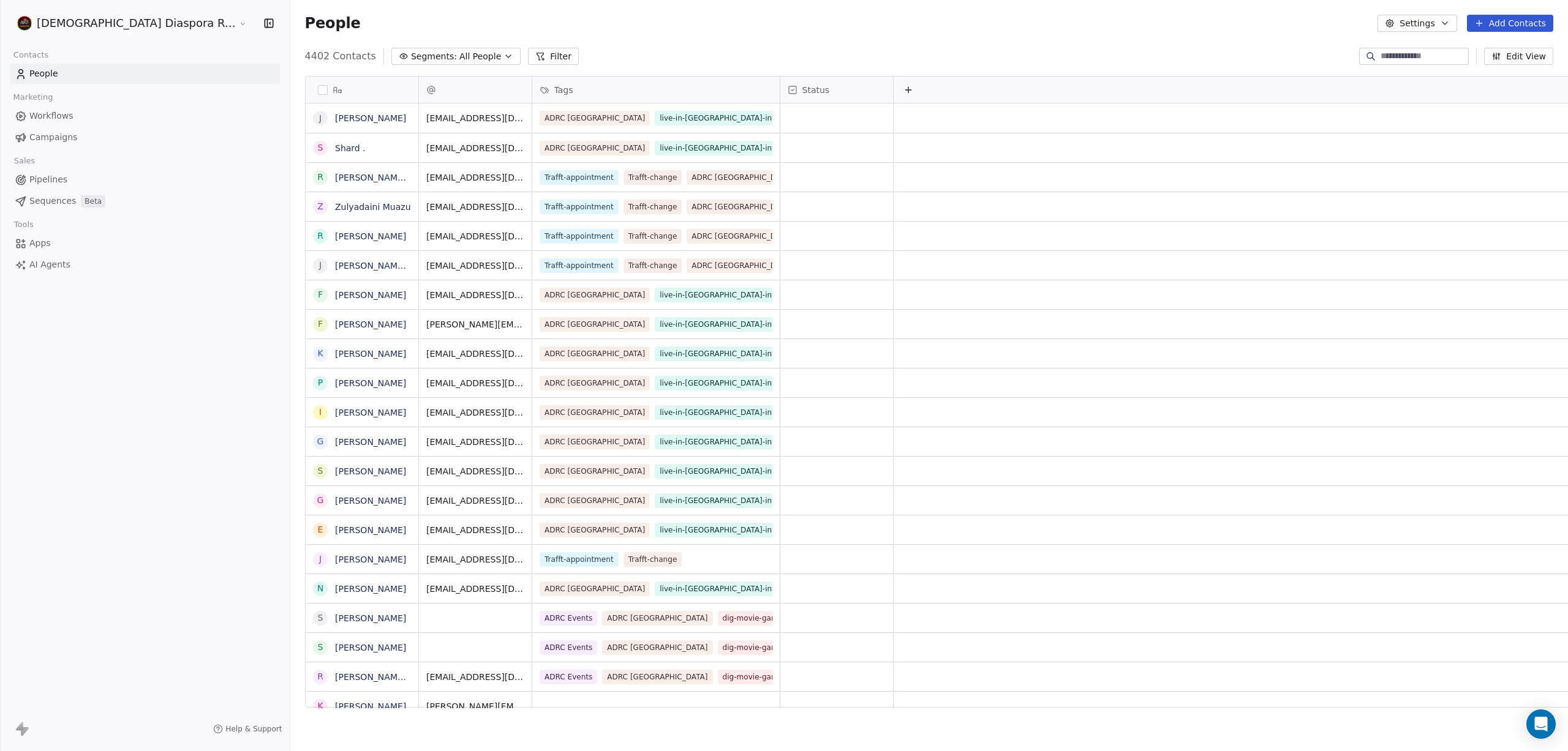
scroll to position [661, 1350]
click at [65, 140] on span "Campaigns" at bounding box center [53, 137] width 48 height 13
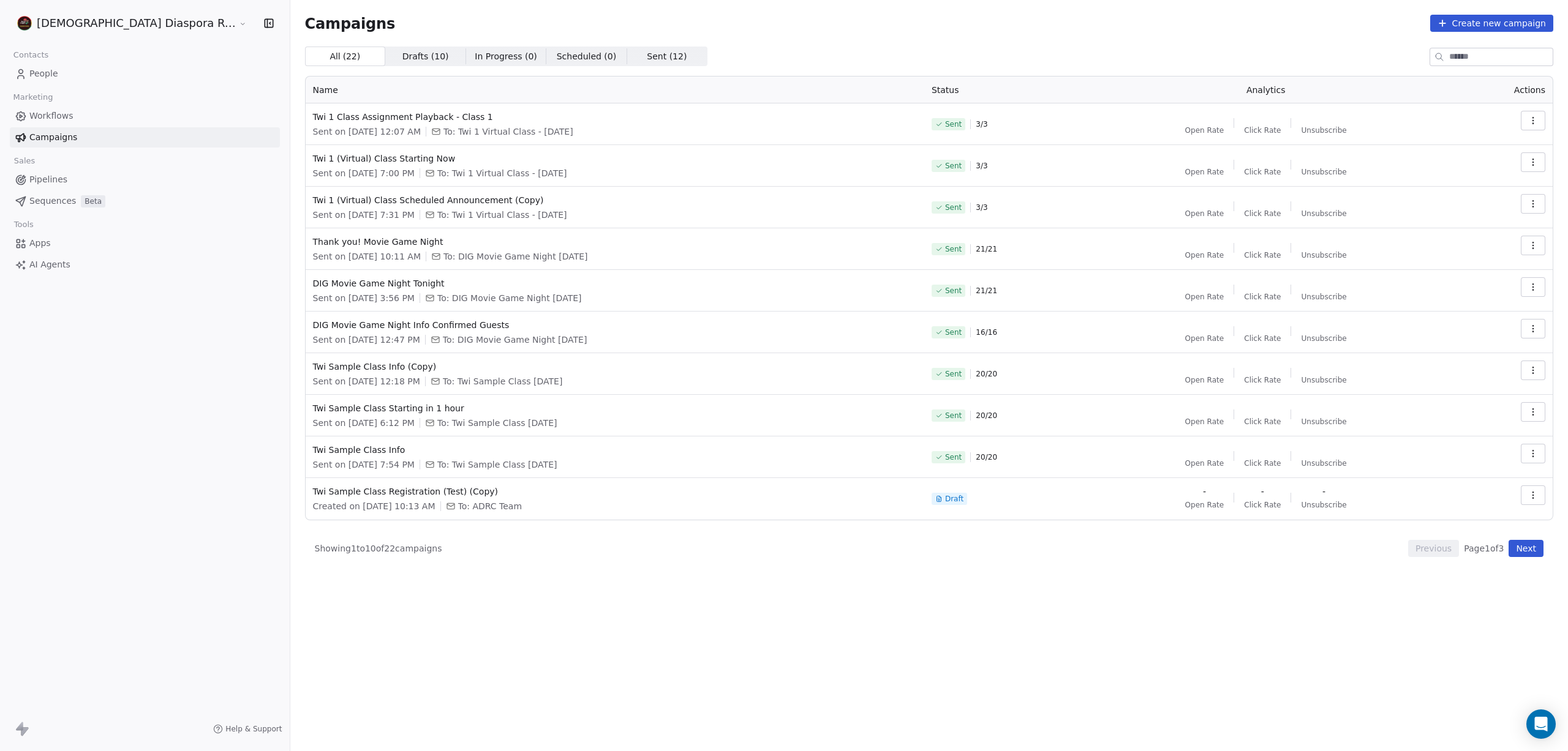
click at [1534, 409] on icon "button" at bounding box center [1533, 411] width 10 height 10
click at [1537, 164] on html "African Diaspora Resource Centre Contacts People Marketing Workflows Campaigns …" at bounding box center [784, 376] width 1568 height 751
click at [1534, 164] on icon "button" at bounding box center [1533, 162] width 10 height 10
click at [1478, 276] on div "Duplicate" at bounding box center [1453, 268] width 73 height 19
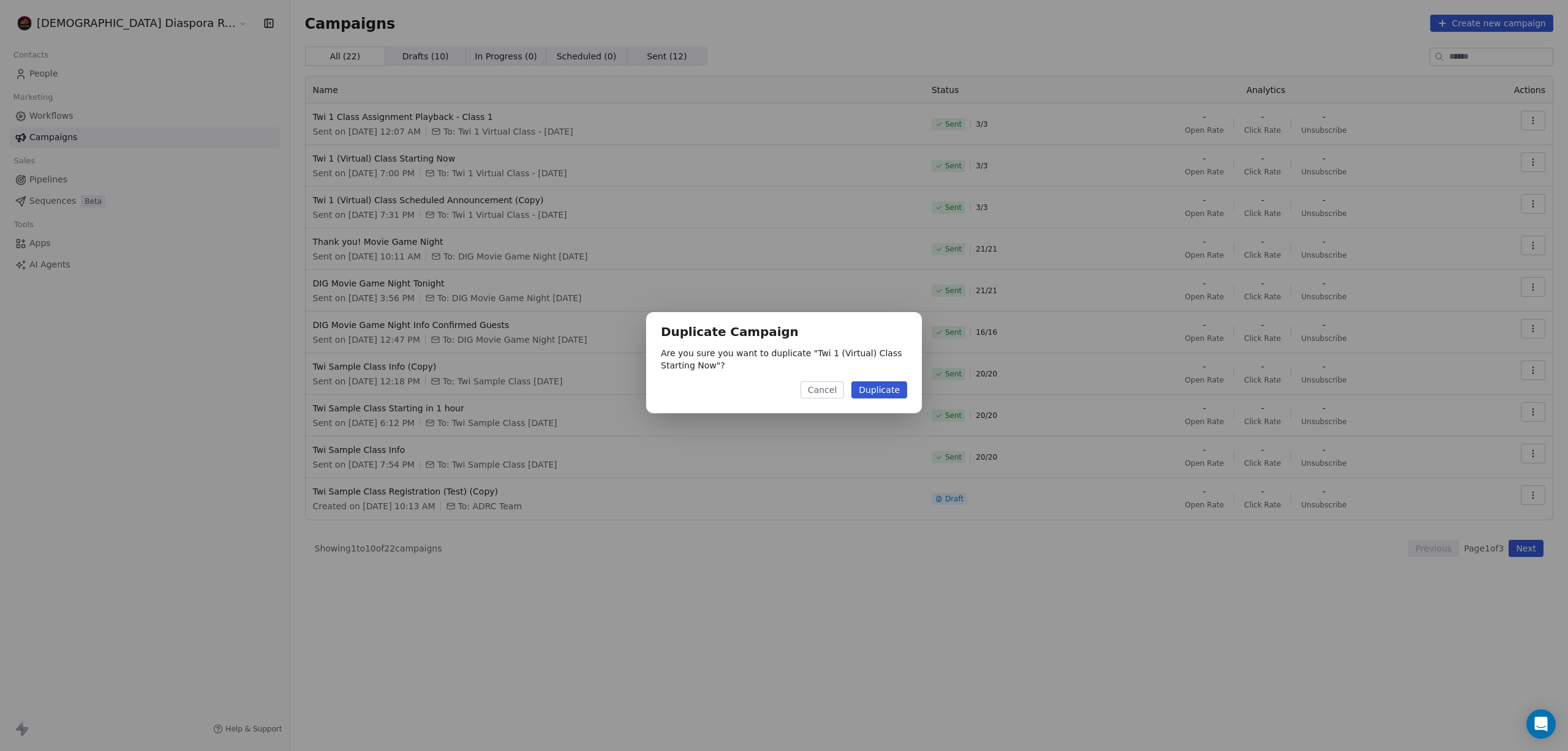
click at [890, 391] on button "Duplicate" at bounding box center [879, 390] width 56 height 17
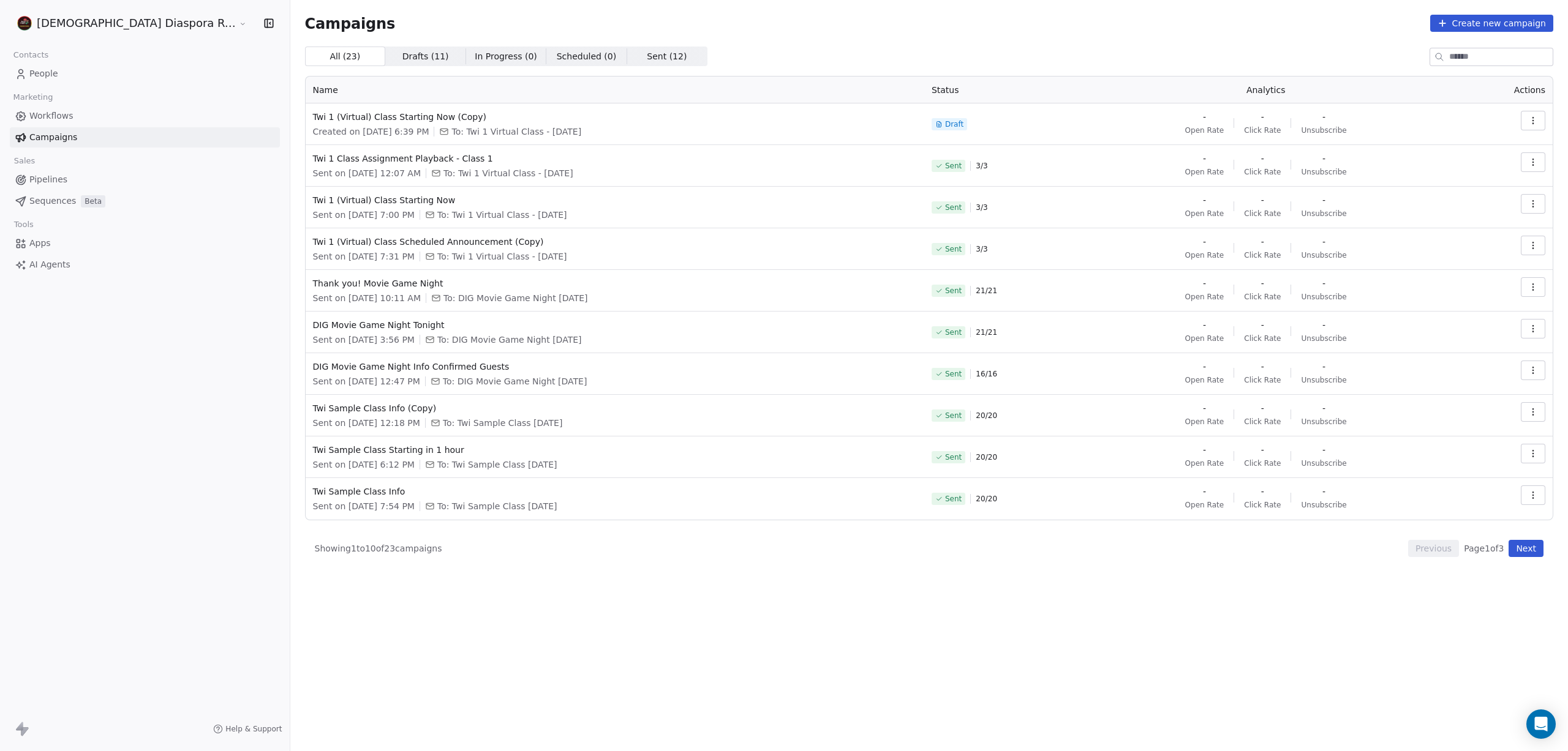
click at [1533, 119] on icon "button" at bounding box center [1533, 121] width 10 height 10
click at [1471, 150] on div "Edit" at bounding box center [1478, 148] width 124 height 19
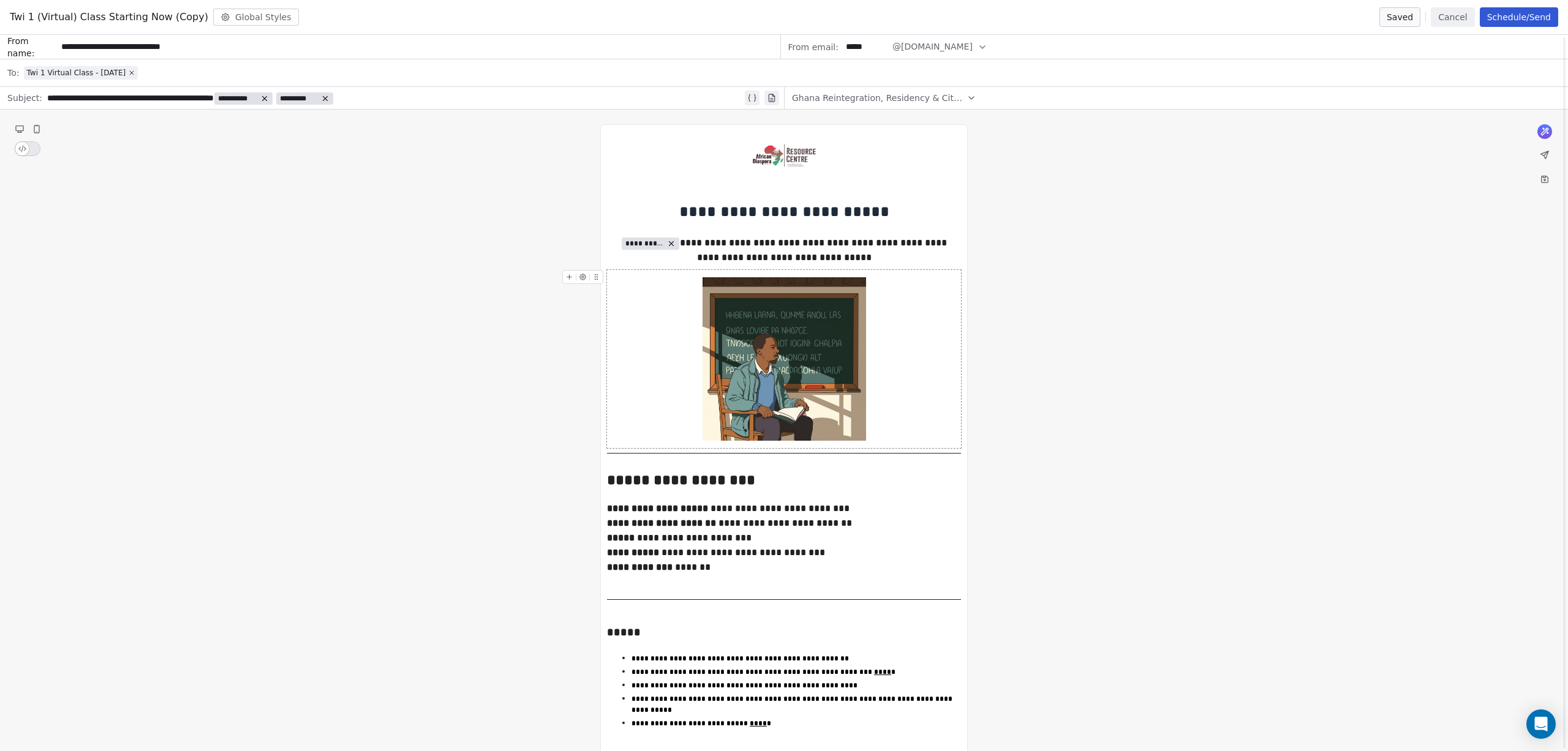
scroll to position [47, 0]
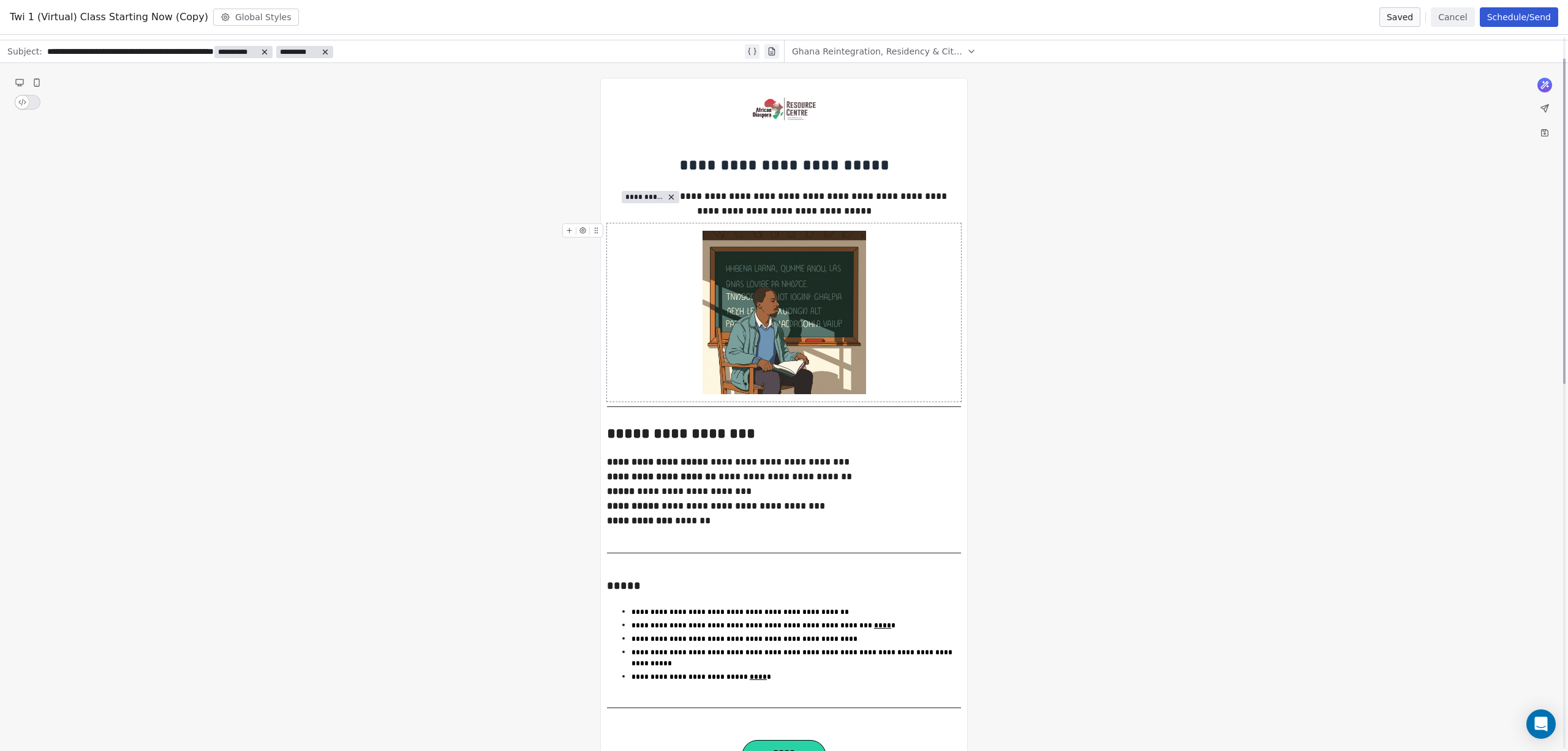
click at [773, 283] on img at bounding box center [785, 313] width 164 height 164
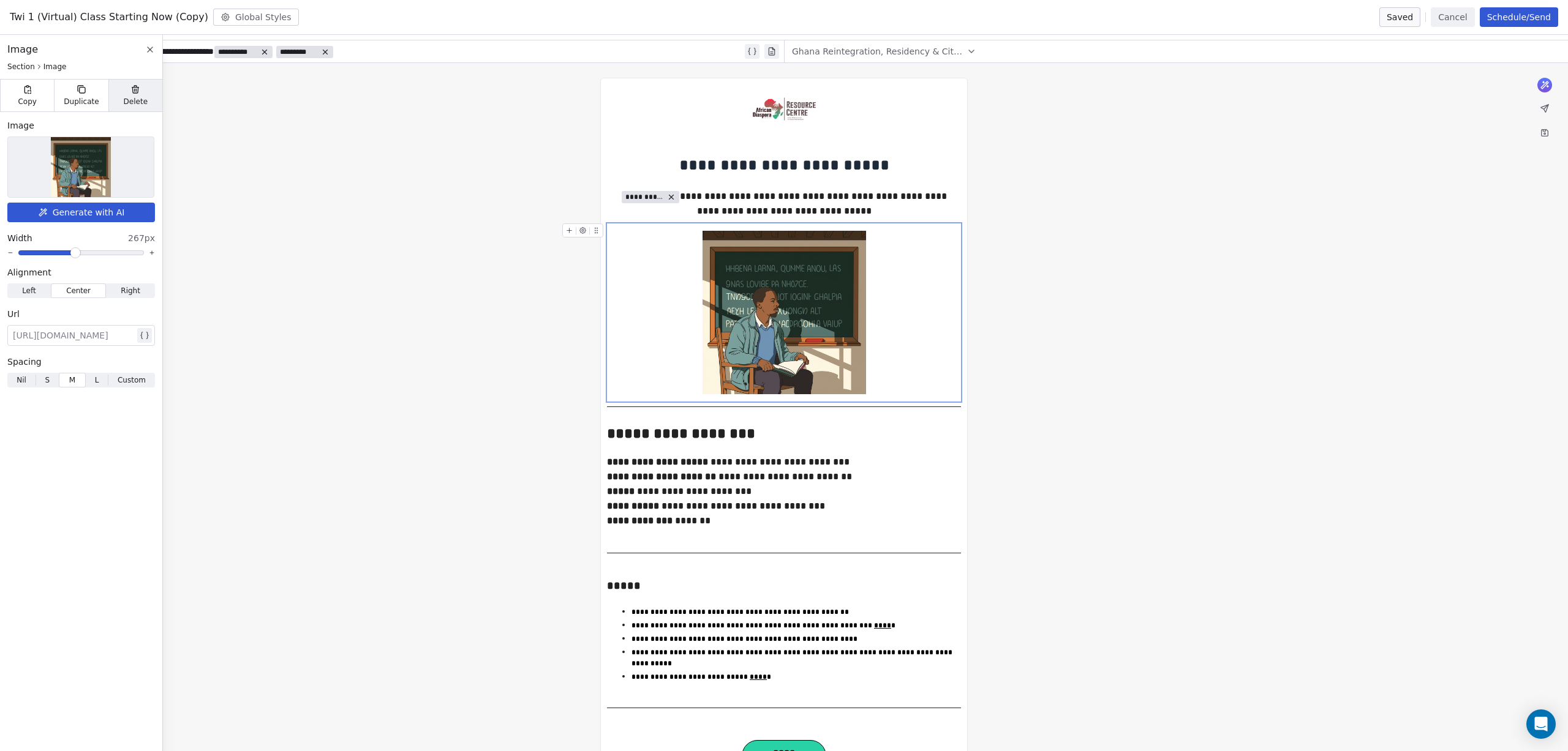
click at [136, 93] on icon at bounding box center [136, 90] width 5 height 5
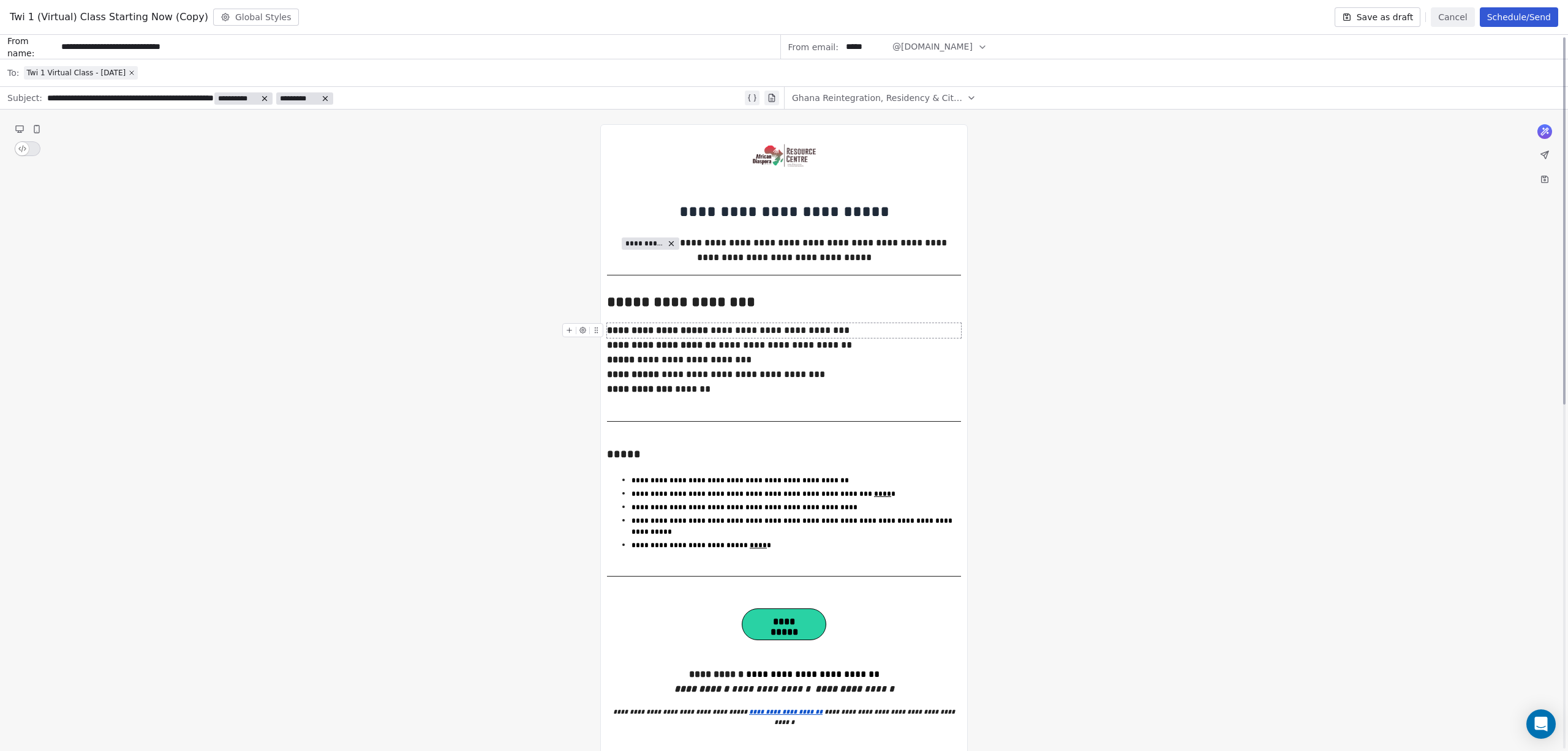
scroll to position [0, 0]
click at [861, 240] on div "**********" at bounding box center [784, 250] width 336 height 29
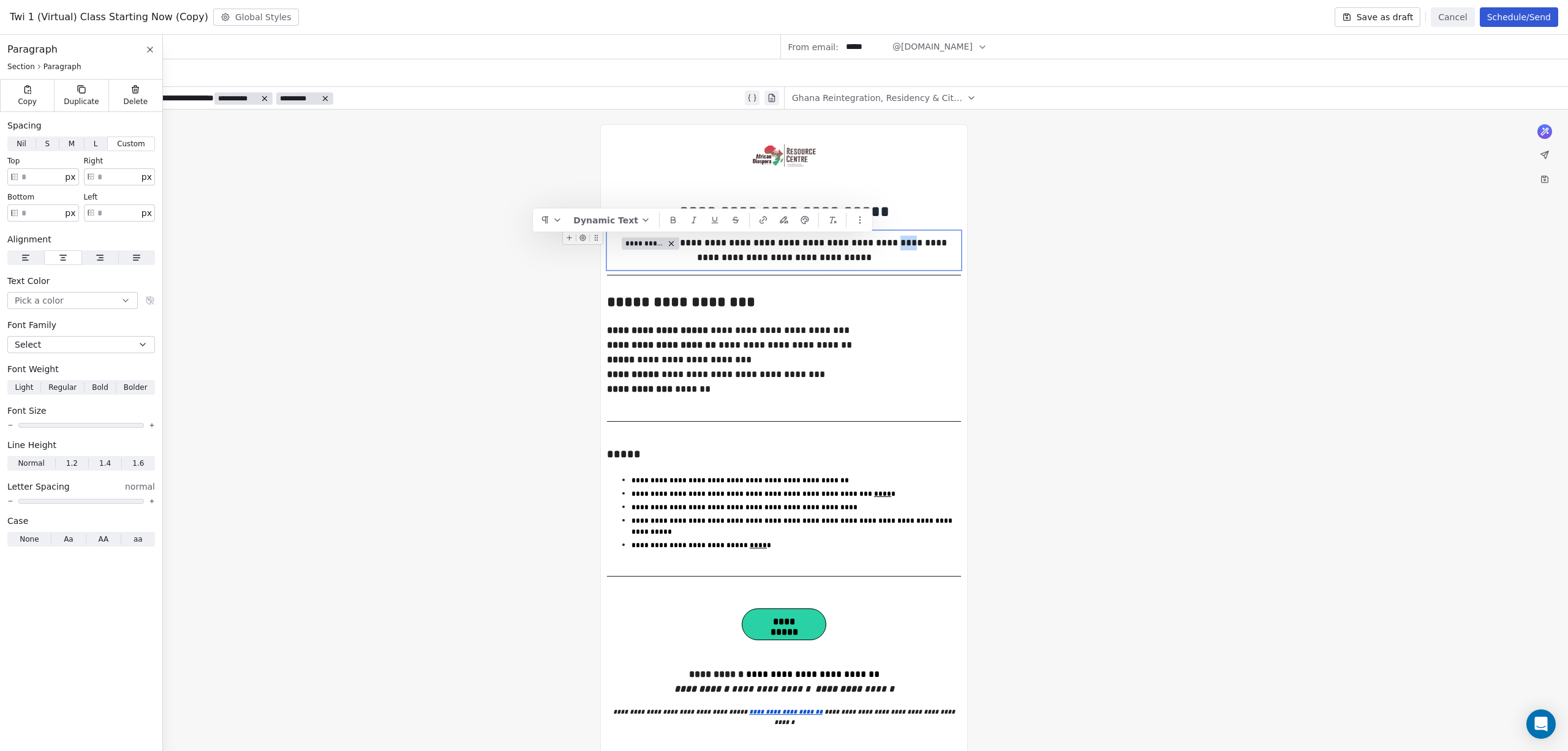
drag, startPoint x: 856, startPoint y: 246, endPoint x: 872, endPoint y: 246, distance: 16.0
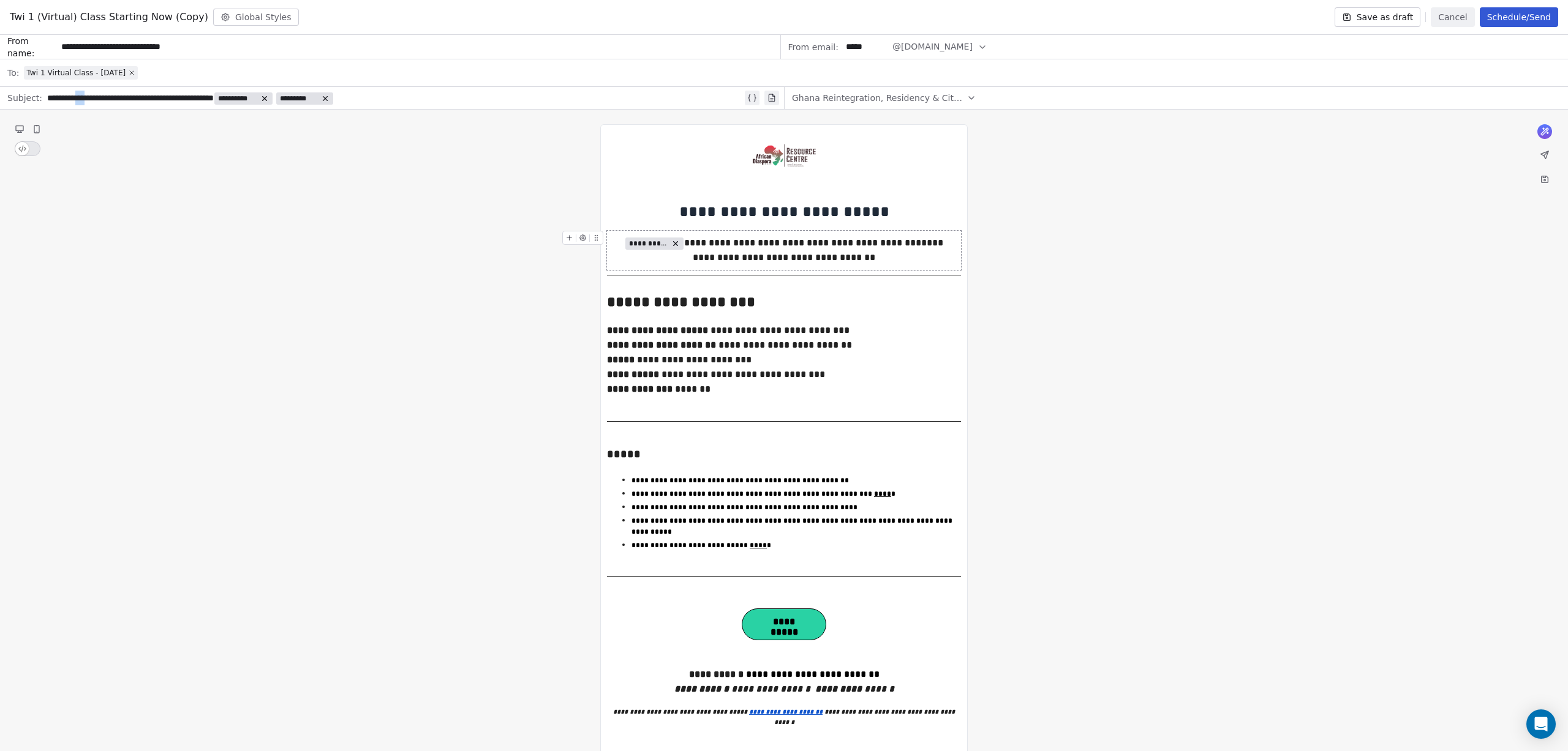
drag, startPoint x: 97, startPoint y: 100, endPoint x: 80, endPoint y: 101, distance: 17.0
click at [80, 101] on div "**********" at bounding box center [395, 98] width 695 height 15
drag, startPoint x: 871, startPoint y: 244, endPoint x: 856, endPoint y: 245, distance: 15.0
click at [1506, 20] on button "Schedule/Send" at bounding box center [1519, 17] width 79 height 19
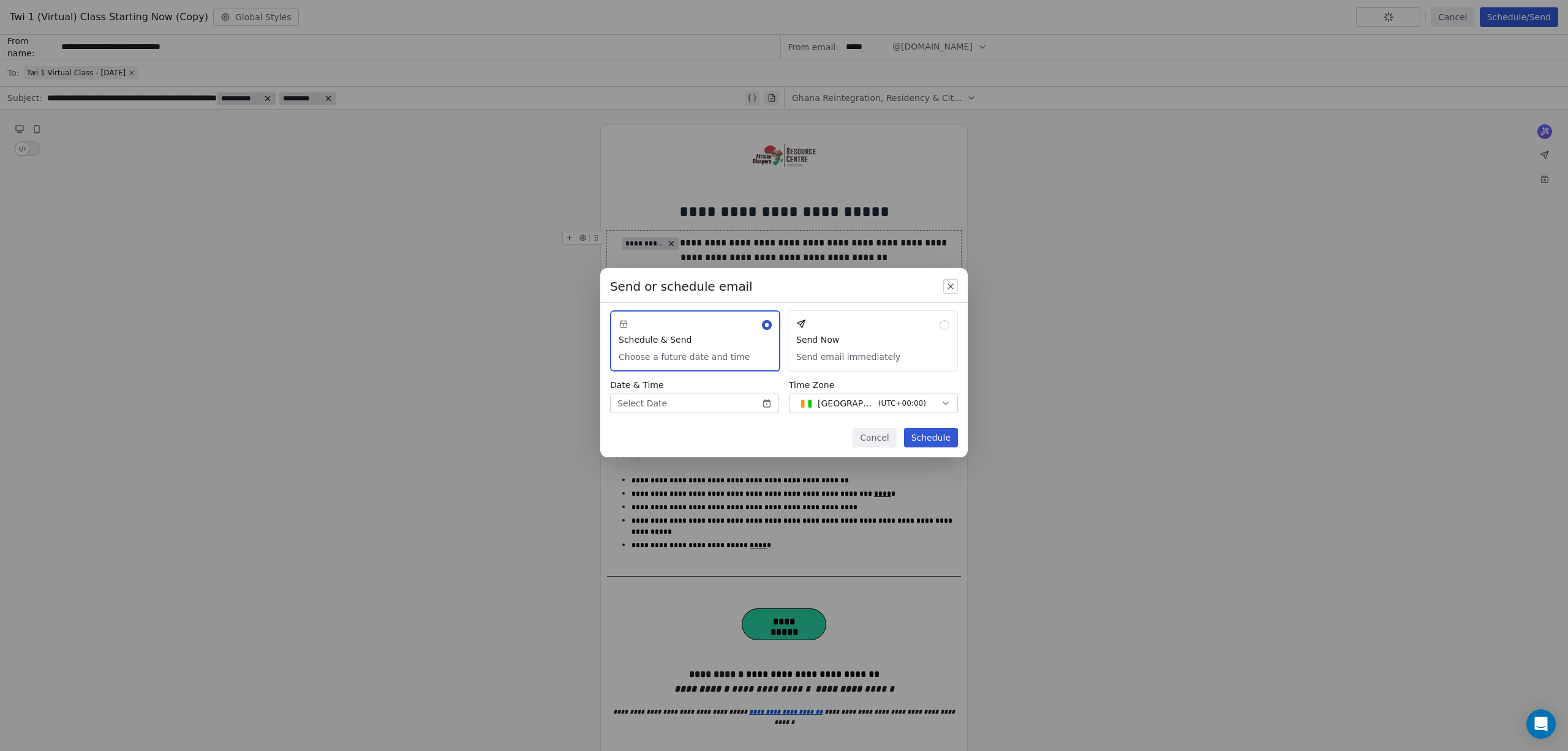
click at [917, 338] on button "Send Now Send email immediately" at bounding box center [873, 341] width 171 height 61
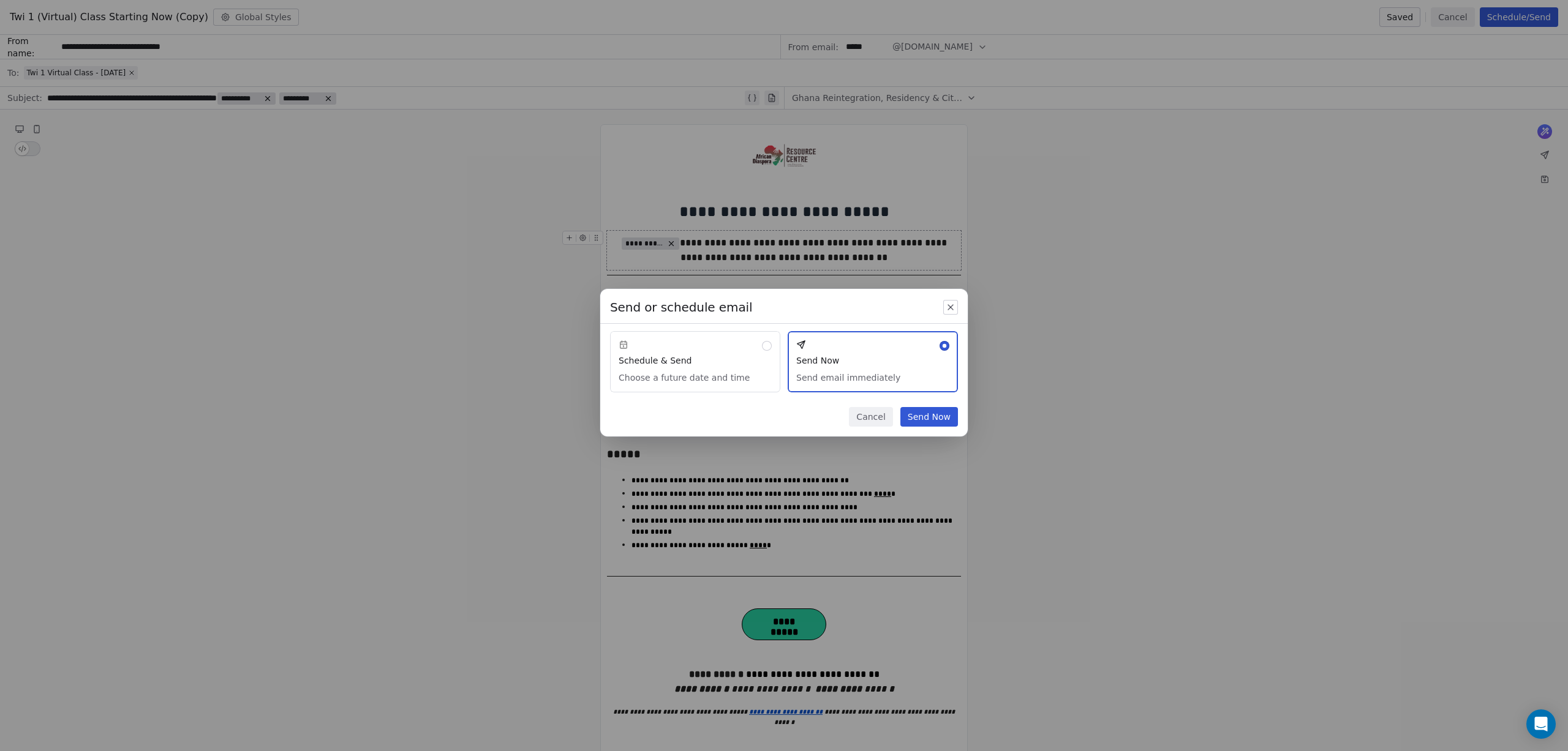
click at [931, 417] on button "Send Now" at bounding box center [929, 416] width 57 height 19
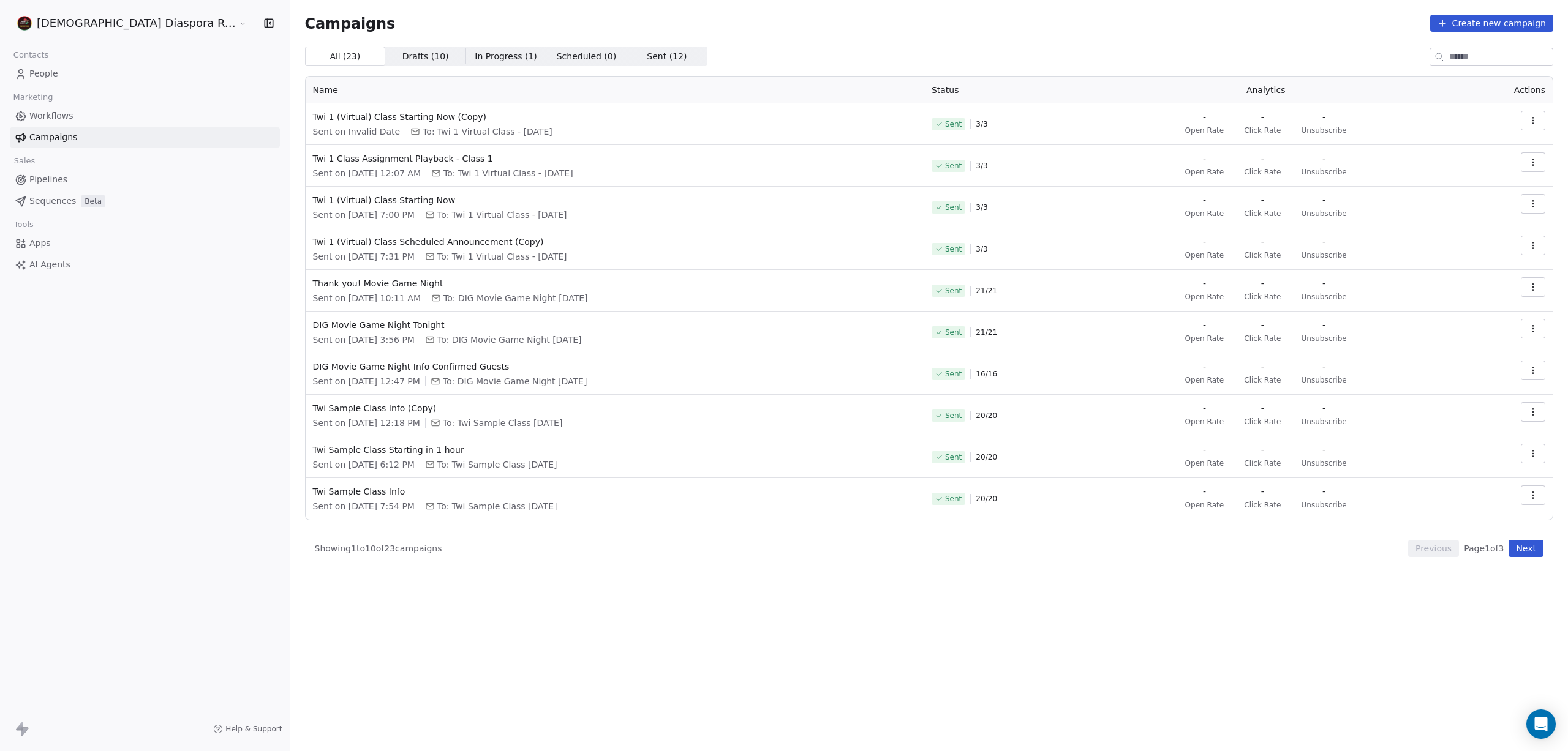
click at [1534, 125] on button "button" at bounding box center [1533, 120] width 25 height 19
click at [1487, 148] on div "View" at bounding box center [1478, 148] width 124 height 19
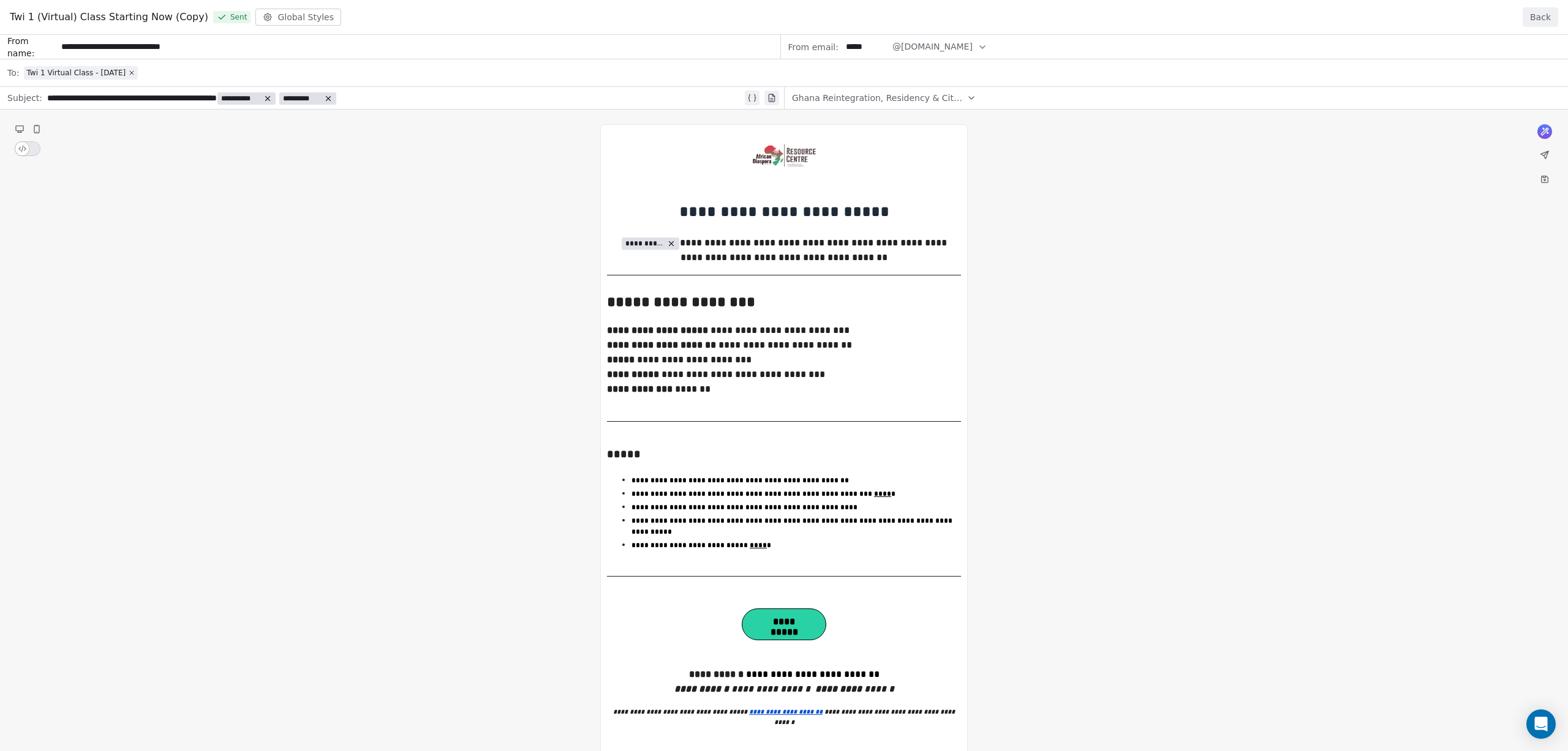
click at [783, 621] on div "**********" at bounding box center [784, 735] width 1568 height 1401
click at [1532, 17] on button "Back" at bounding box center [1540, 17] width 35 height 19
